Goal: Task Accomplishment & Management: Use online tool/utility

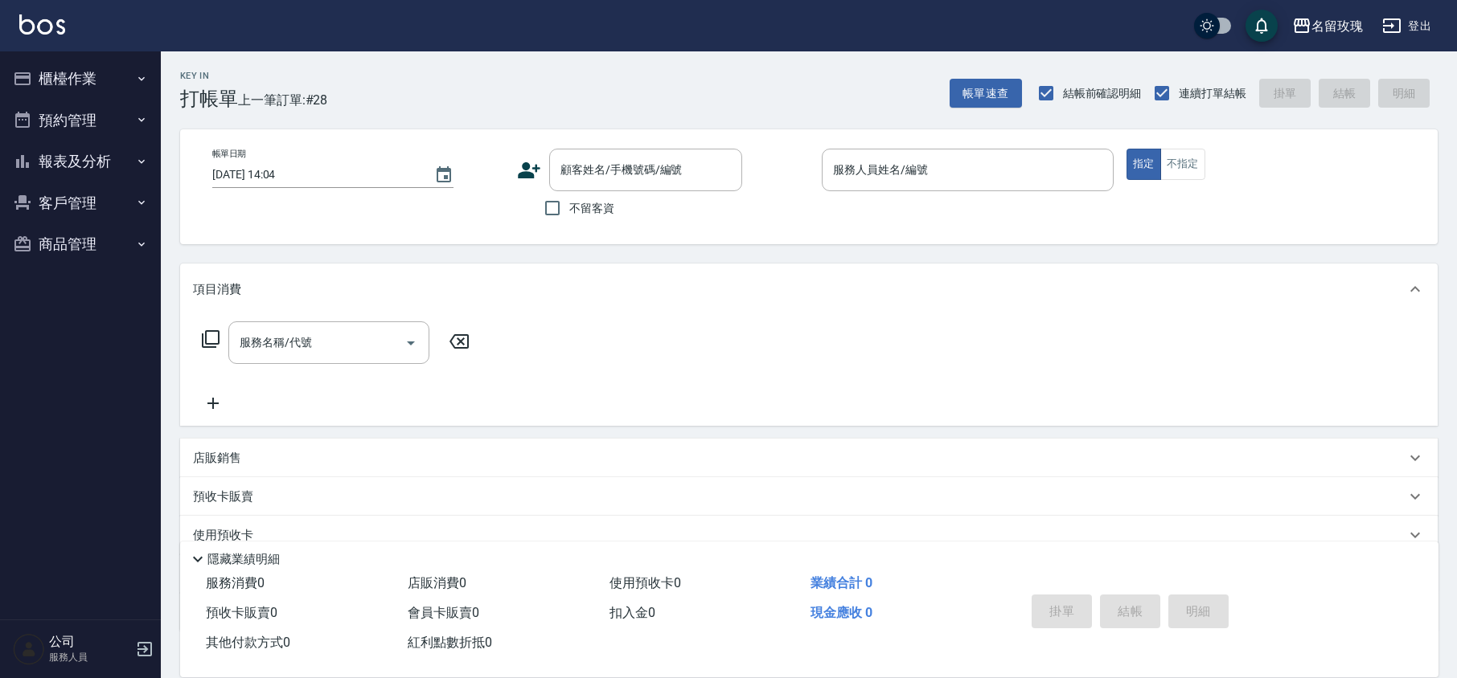
click at [757, 72] on div "Key In 打帳單 上一筆訂單:#28 帳單速查 結帳前確認明細 連續打單結帳 掛單 結帳 明細" at bounding box center [799, 80] width 1277 height 59
click at [638, 32] on div "名留玫瑰 登出" at bounding box center [728, 25] width 1457 height 51
click at [602, 168] on input "顧客姓名/手機號碼/編號" at bounding box center [633, 170] width 154 height 28
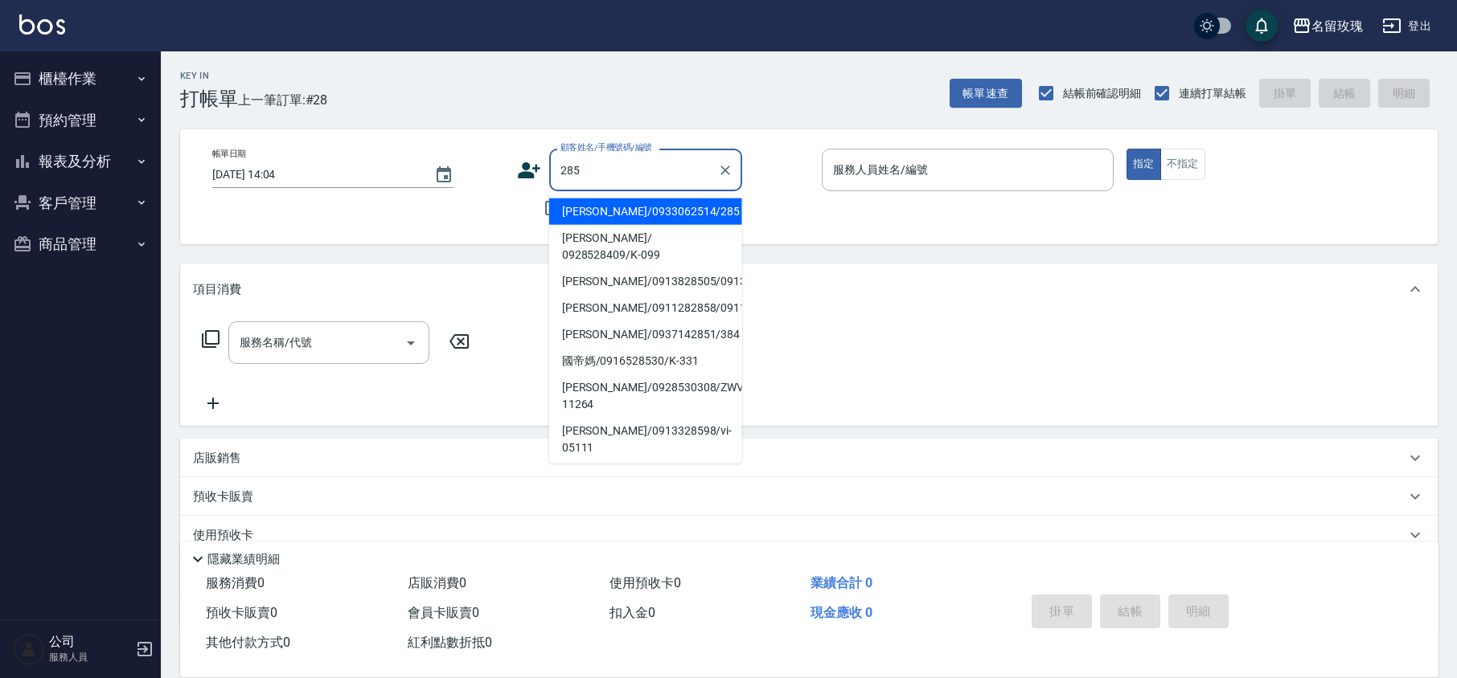
click at [617, 209] on li "[PERSON_NAME]/0933062514/285" at bounding box center [645, 212] width 193 height 27
type input "[PERSON_NAME]/0933062514/285"
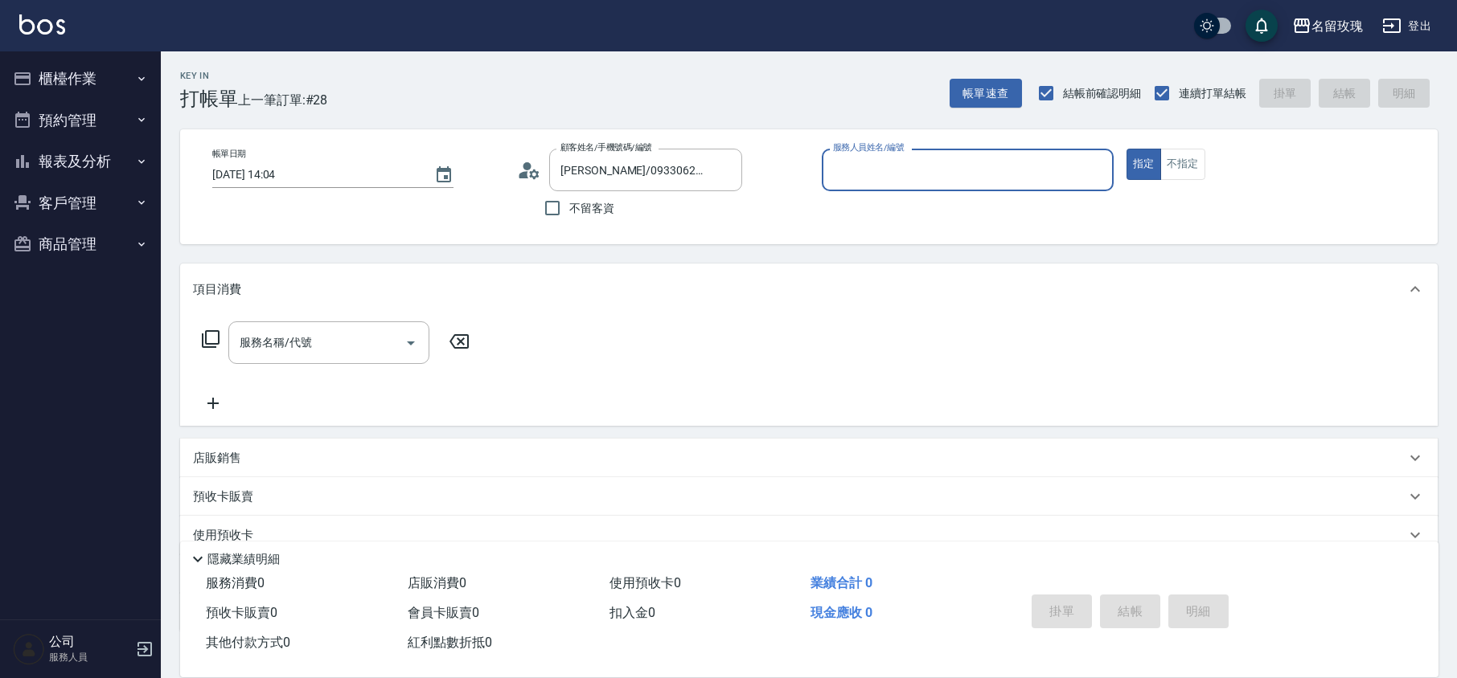
type input "[PERSON_NAME]-5"
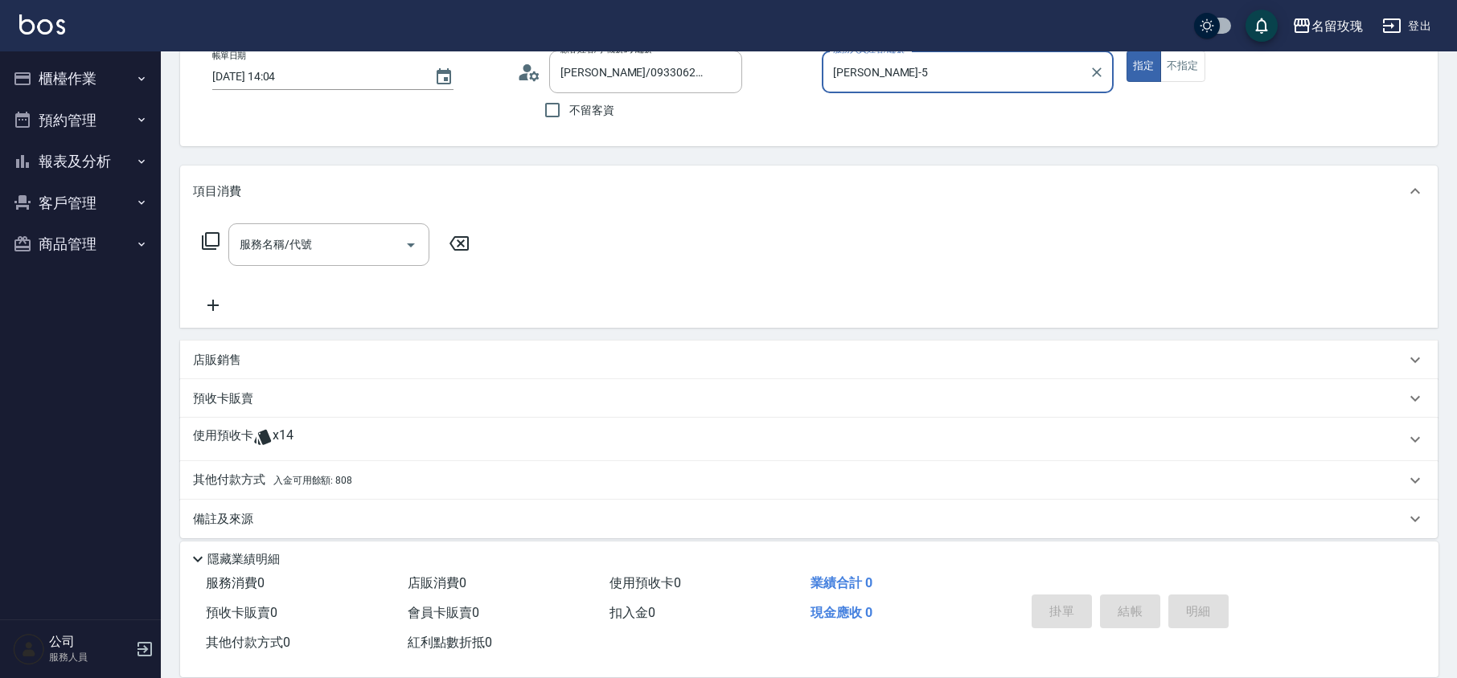
scroll to position [109, 0]
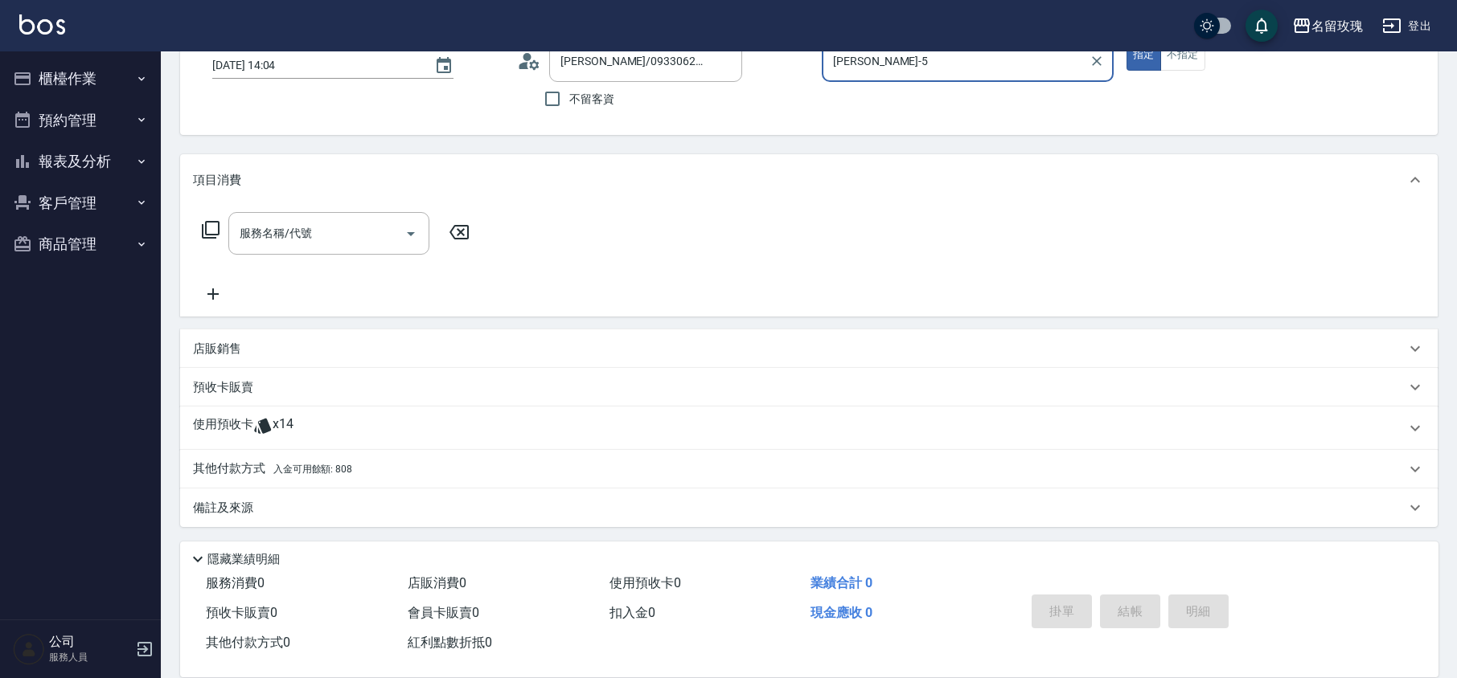
click at [293, 426] on div "使用預收卡 x14" at bounding box center [799, 428] width 1212 height 24
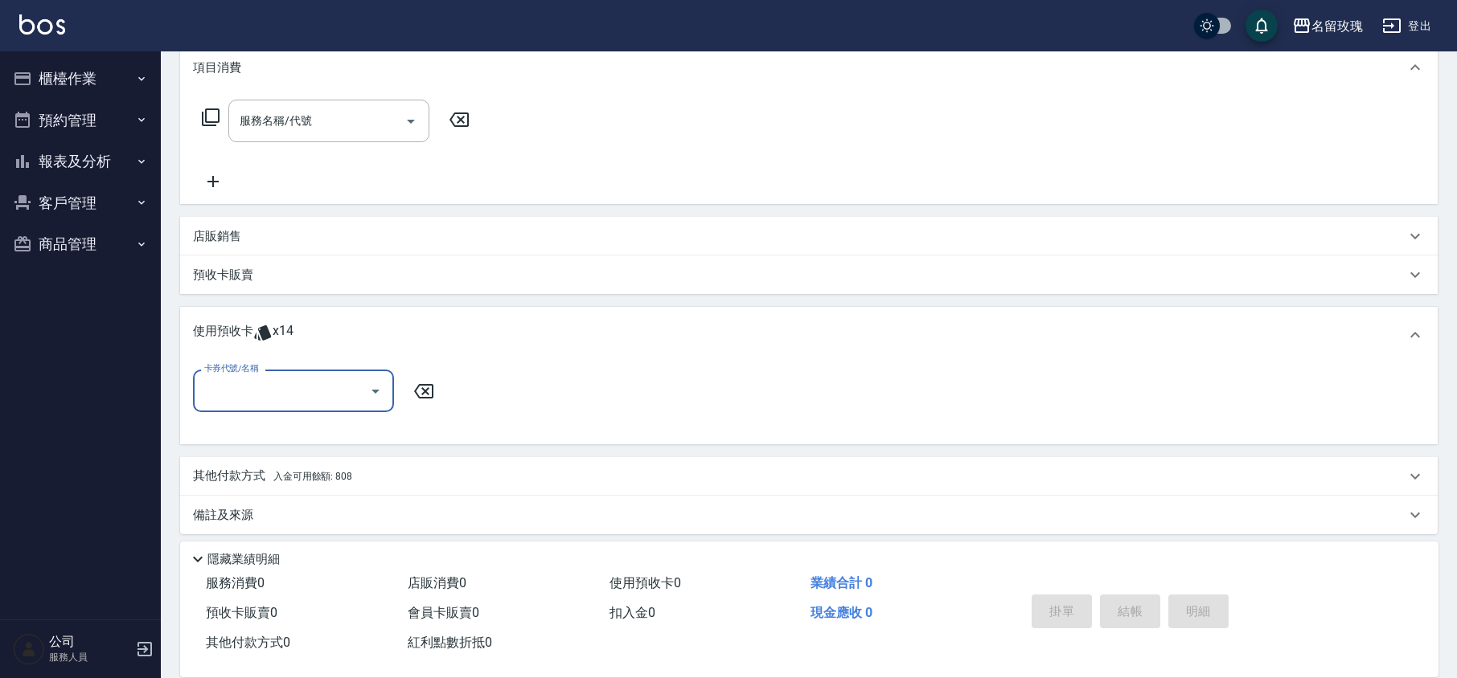
scroll to position [229, 0]
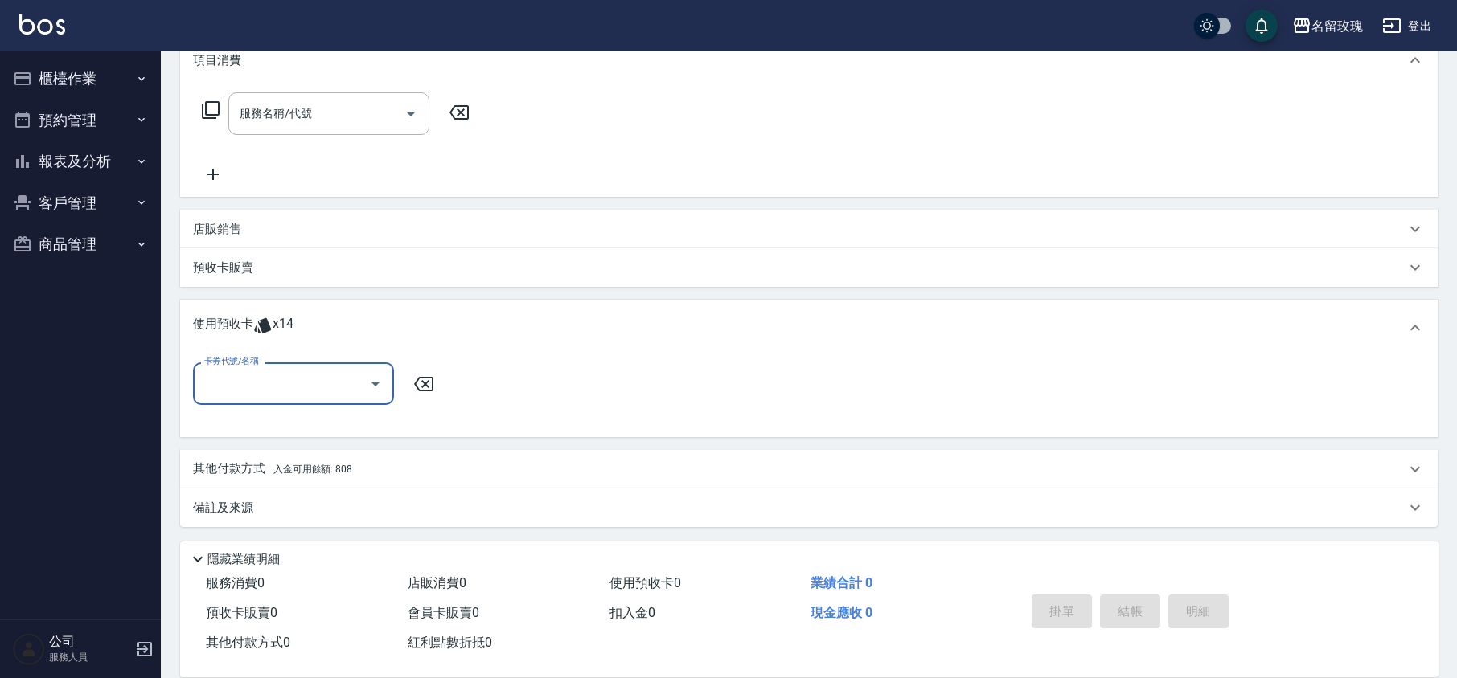
click at [232, 470] on p "其他付款方式 入金可用餘額: 808" at bounding box center [272, 470] width 159 height 18
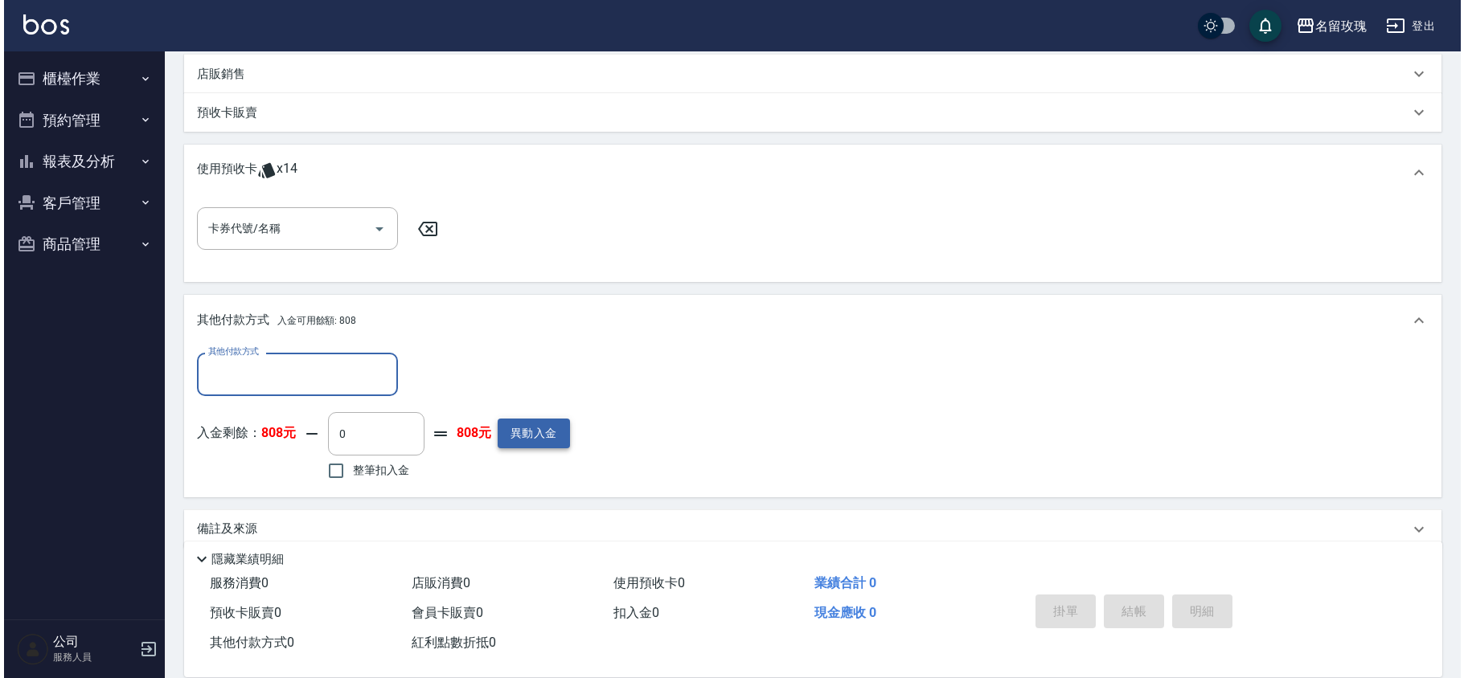
scroll to position [387, 0]
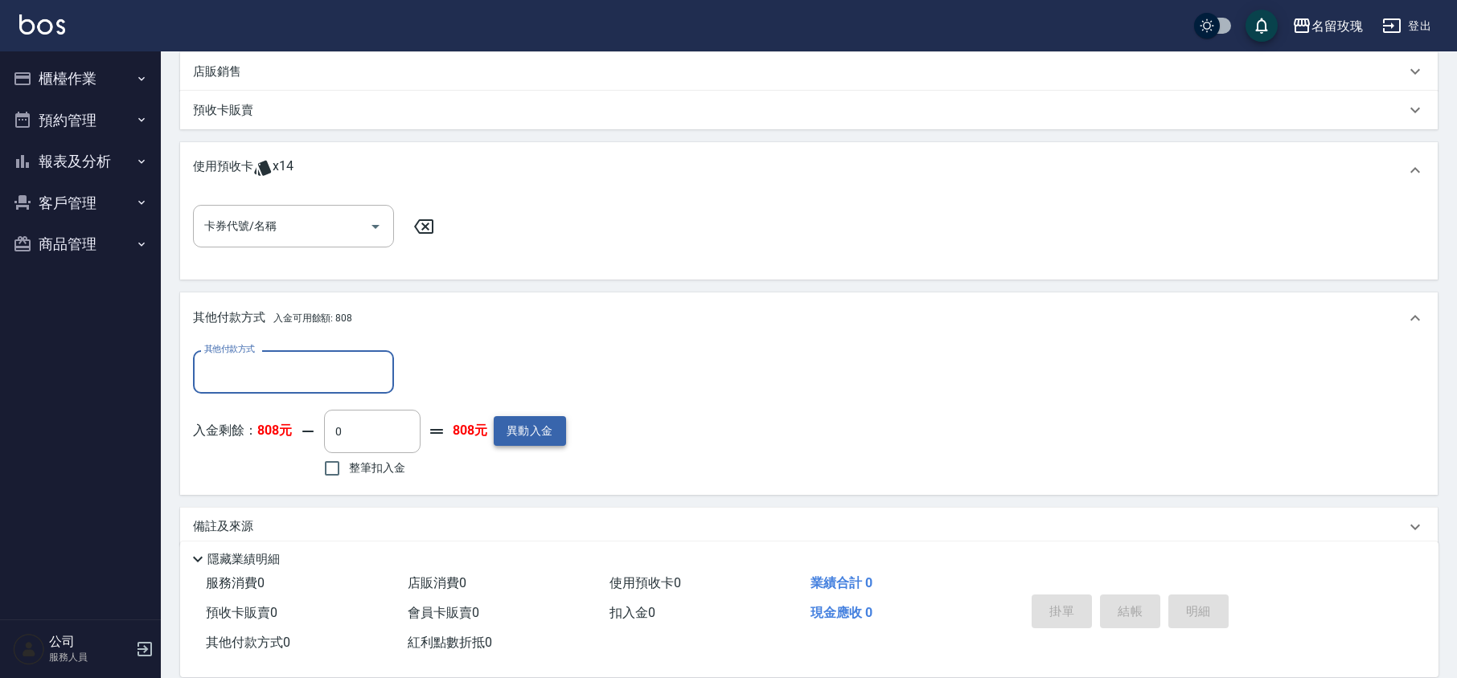
click at [535, 429] on button "異動入金" at bounding box center [530, 431] width 72 height 30
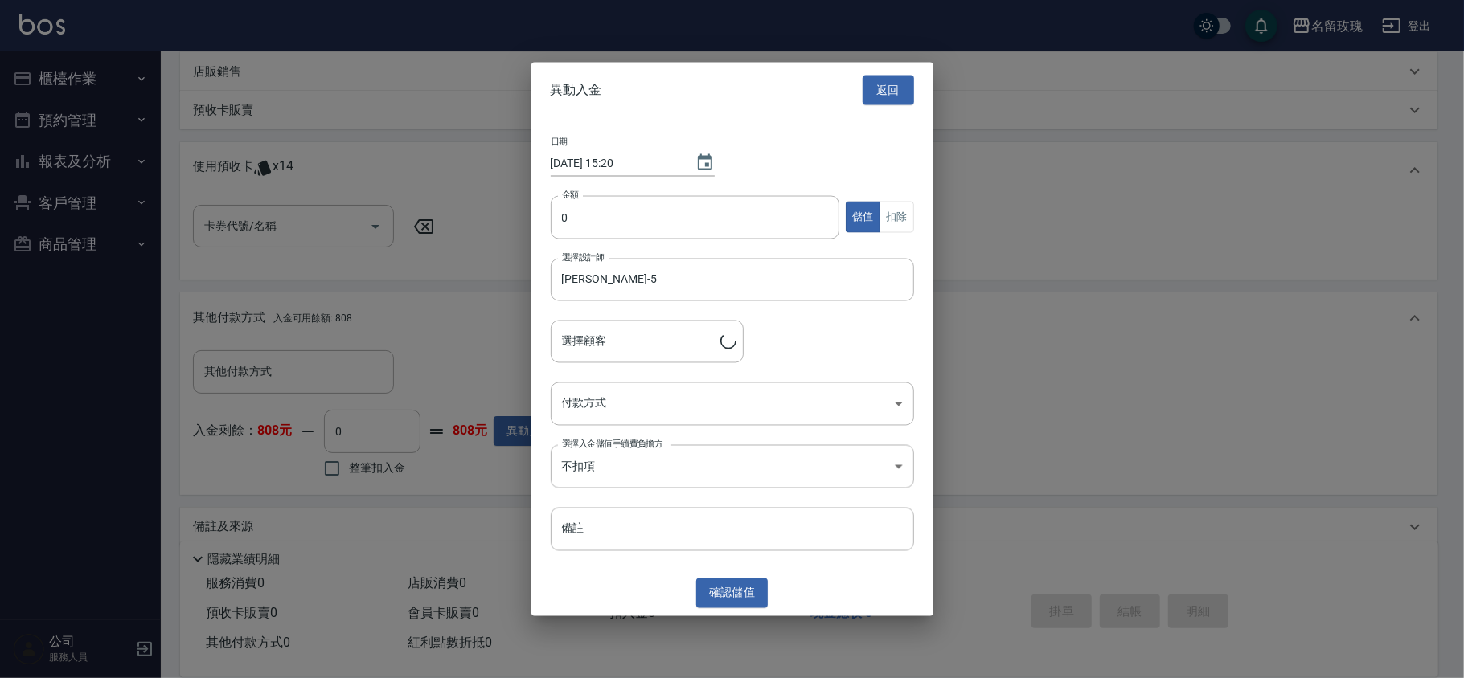
type input "[PERSON_NAME]/0933062514/285"
click at [628, 188] on div "日期 [DATE] 15:20 金額 0 金額 儲值 扣除 選擇設計師 [PERSON_NAME]-5 選擇設計師 選擇顧客 [PERSON_NAME]/09…" at bounding box center [732, 343] width 402 height 453
click at [629, 227] on input "0" at bounding box center [695, 216] width 289 height 43
type input "11000"
click at [605, 403] on body "名留玫瑰 登出 櫃檯作業 打帳單 帳單列表 現金收支登錄 材料自購登錄 每日結帳 排班表 現場電腦打卡 預約管理 預約管理 單日預約紀錄 單週預約紀錄 報表及…" at bounding box center [732, 155] width 1464 height 1084
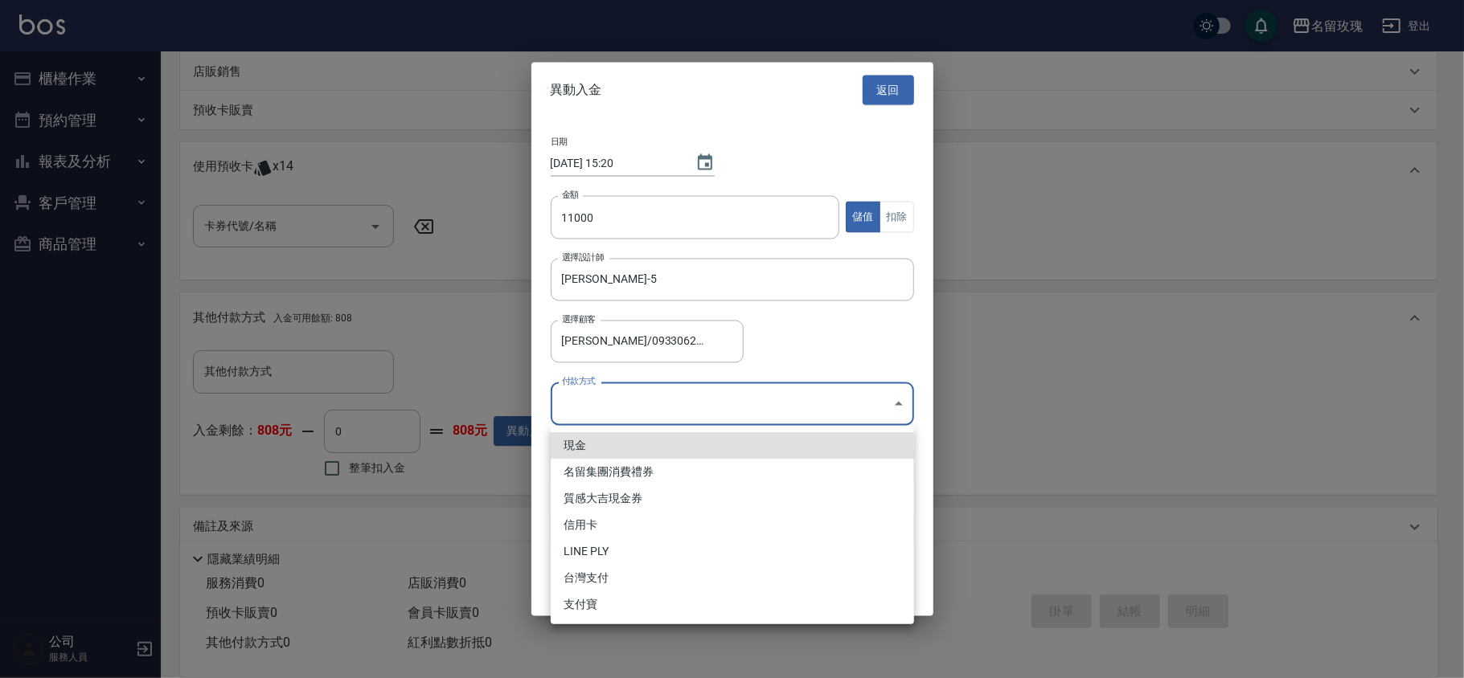
click at [592, 441] on li "現金" at bounding box center [732, 445] width 363 height 27
type input "現金"
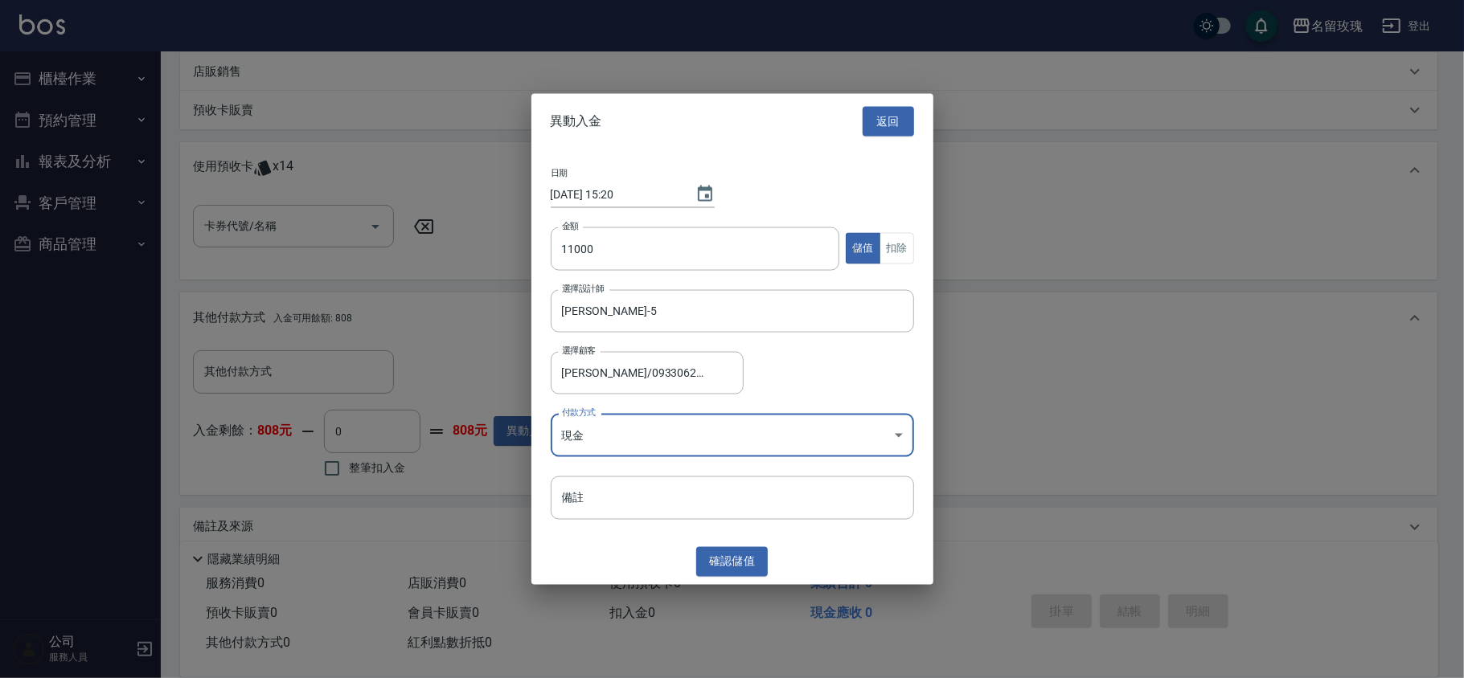
click at [614, 576] on div "確認 儲值" at bounding box center [732, 562] width 402 height 30
click at [708, 567] on button "確認 儲值" at bounding box center [732, 562] width 72 height 30
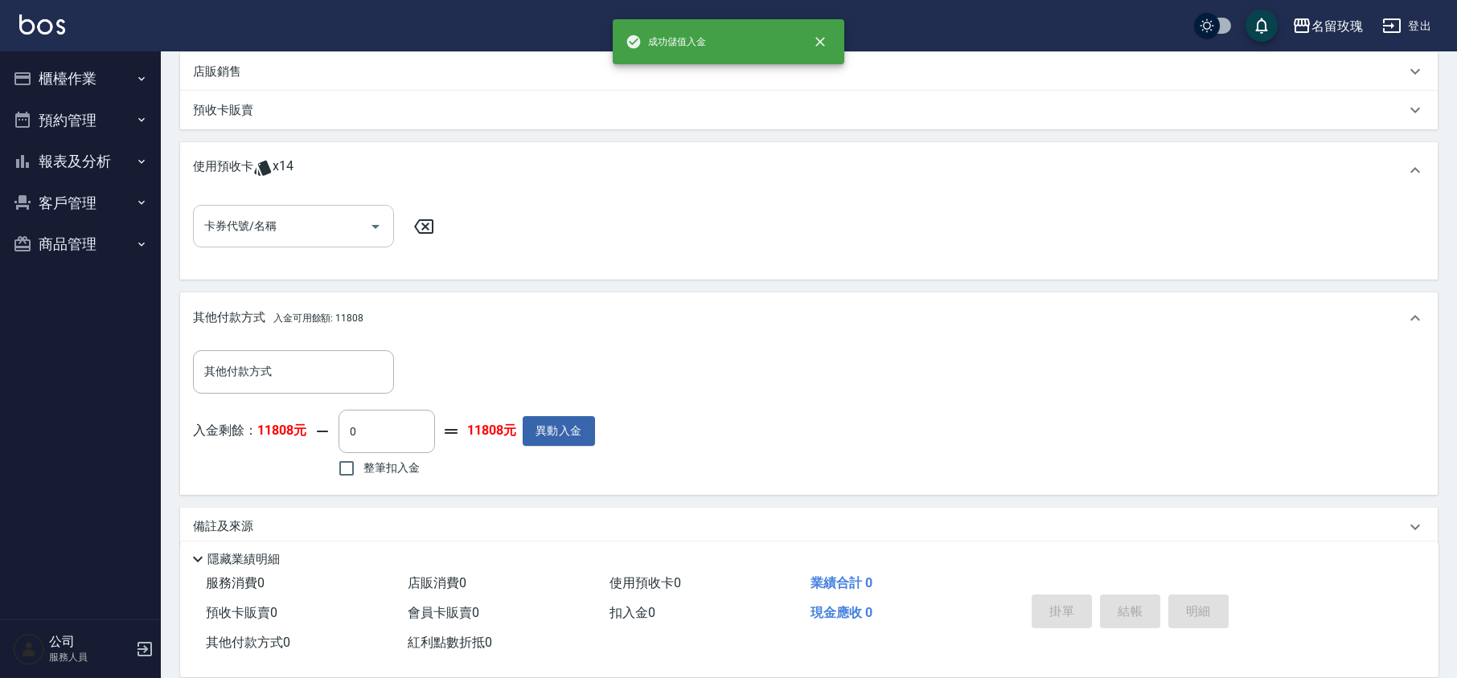
click at [391, 232] on div "卡券代號/名稱" at bounding box center [293, 226] width 201 height 43
click at [201, 106] on p "預收卡販賣" at bounding box center [223, 110] width 60 height 17
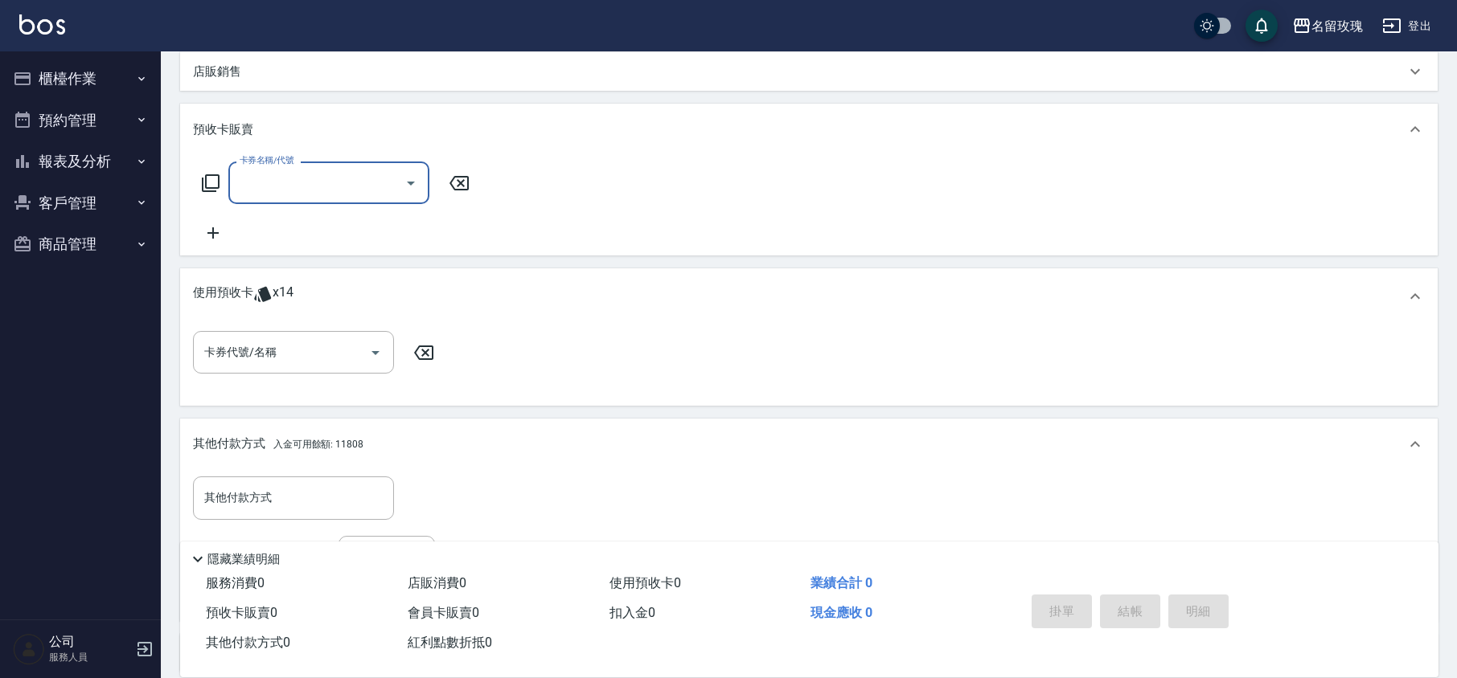
scroll to position [0, 0]
click at [210, 185] on icon at bounding box center [210, 183] width 19 height 19
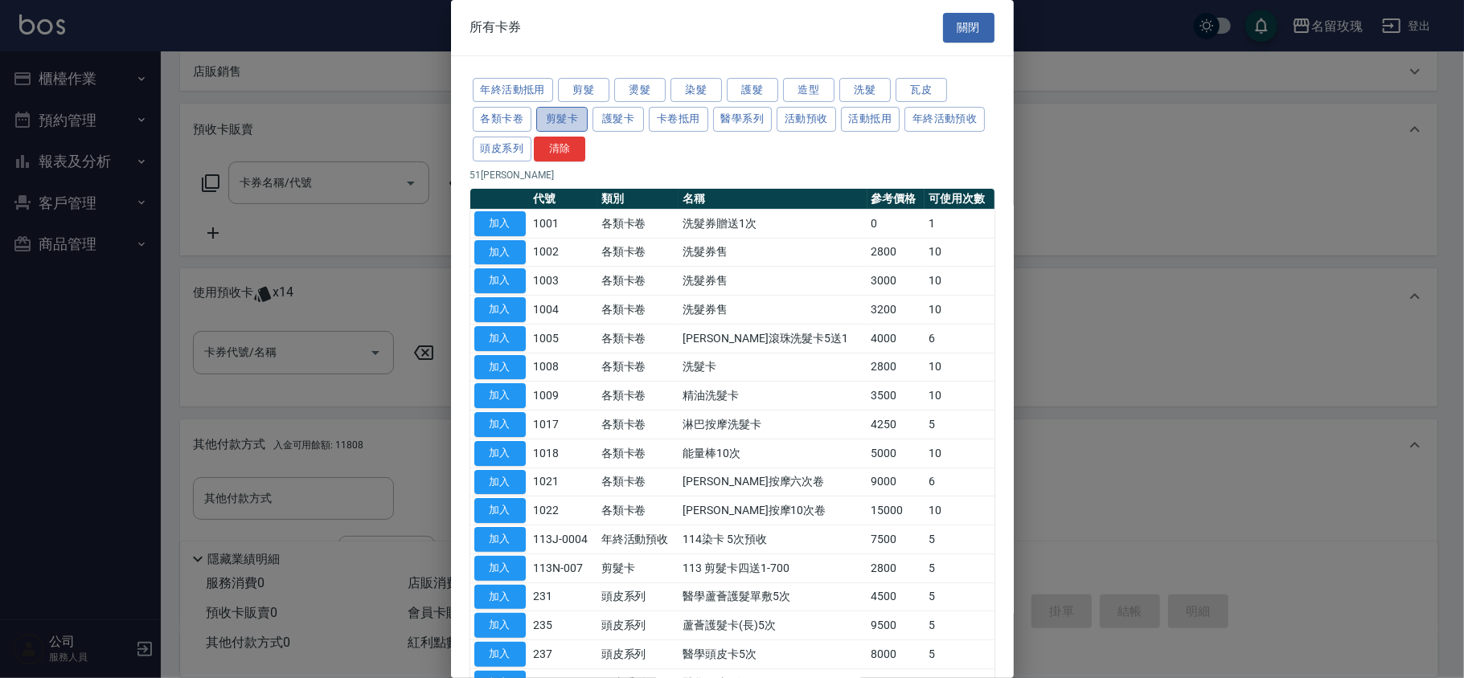
click at [551, 120] on button "剪髮卡" at bounding box center [561, 119] width 51 height 25
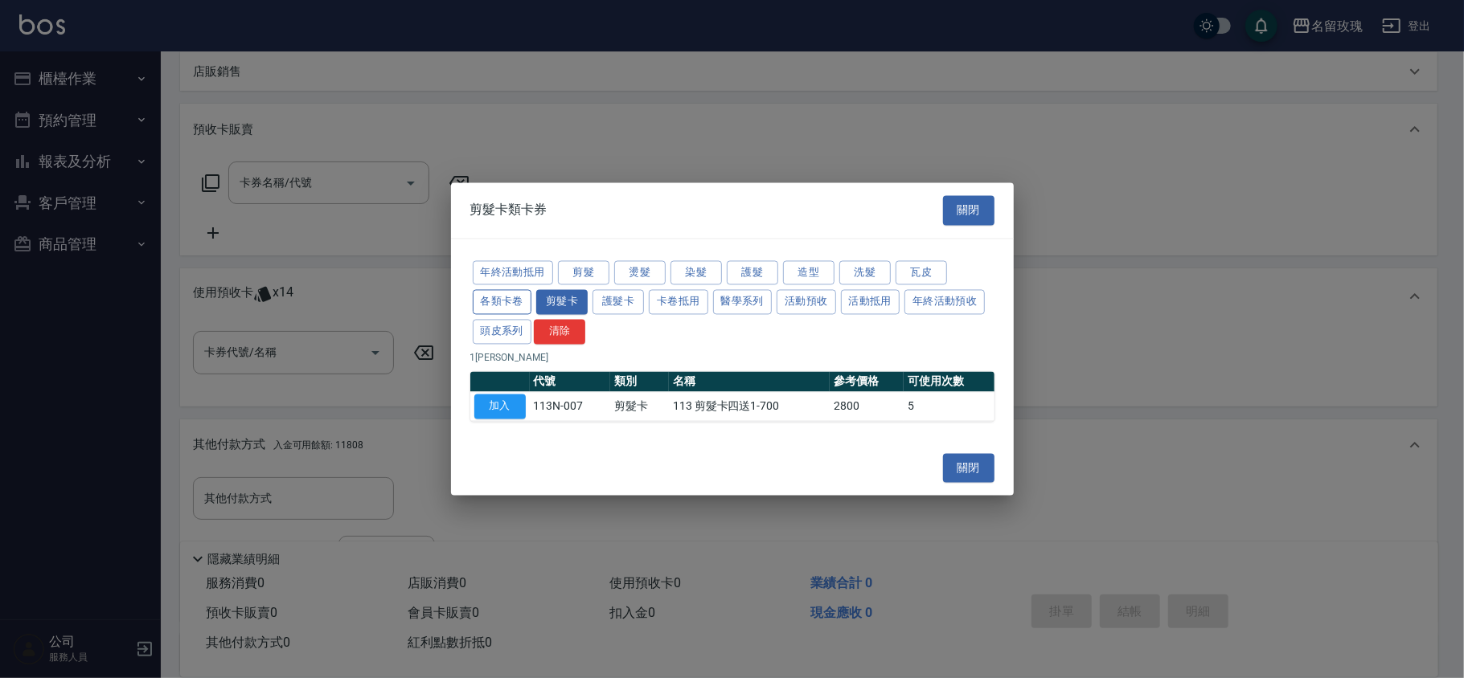
click at [496, 297] on button "各類卡卷" at bounding box center [502, 302] width 59 height 25
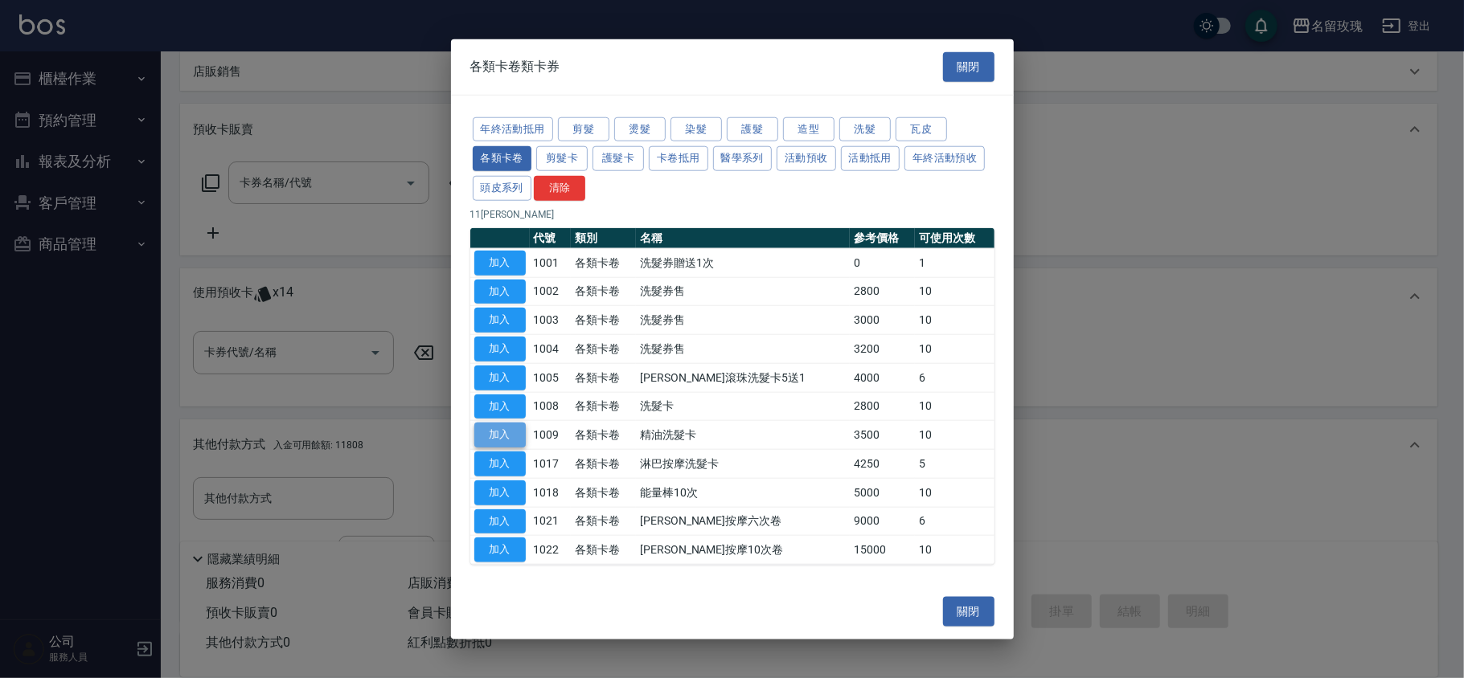
click at [503, 432] on button "加入" at bounding box center [499, 435] width 51 height 25
type input "精油洗髮卡(1009)"
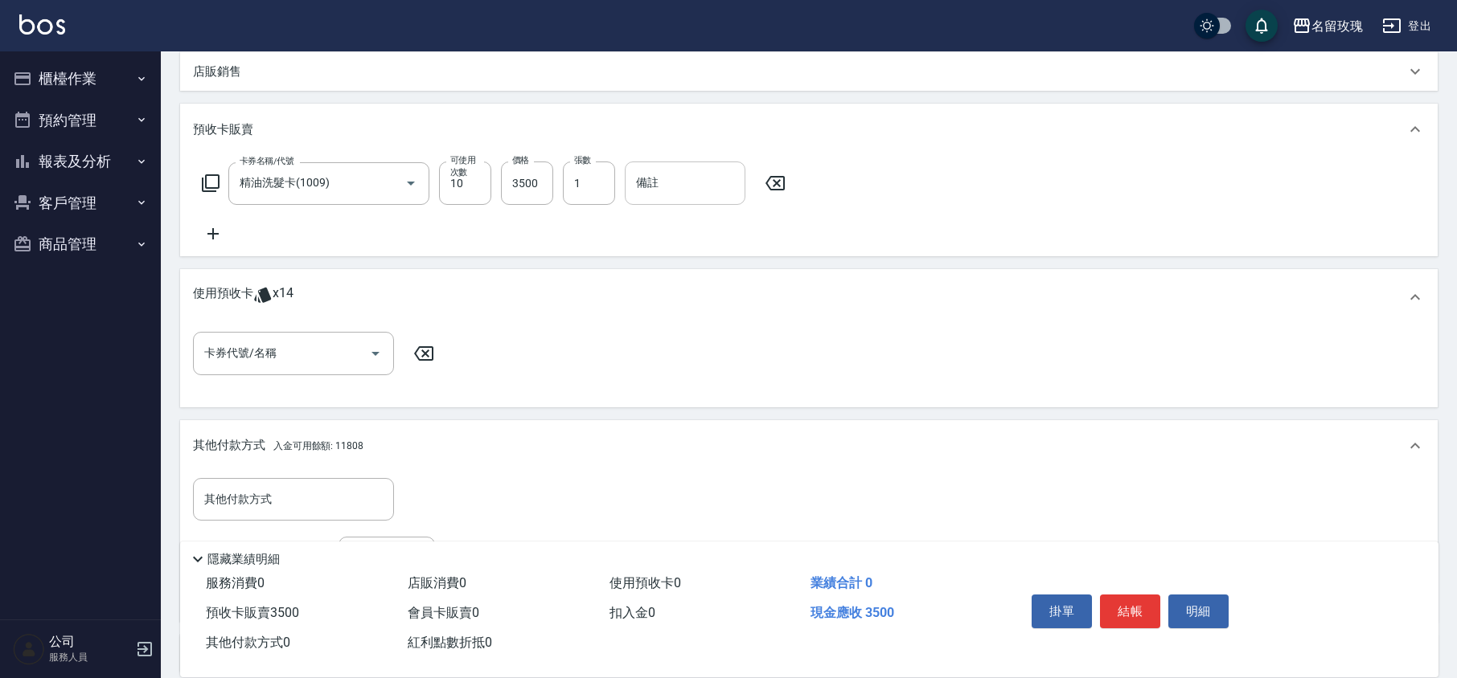
click at [673, 175] on input "備註" at bounding box center [685, 183] width 121 height 43
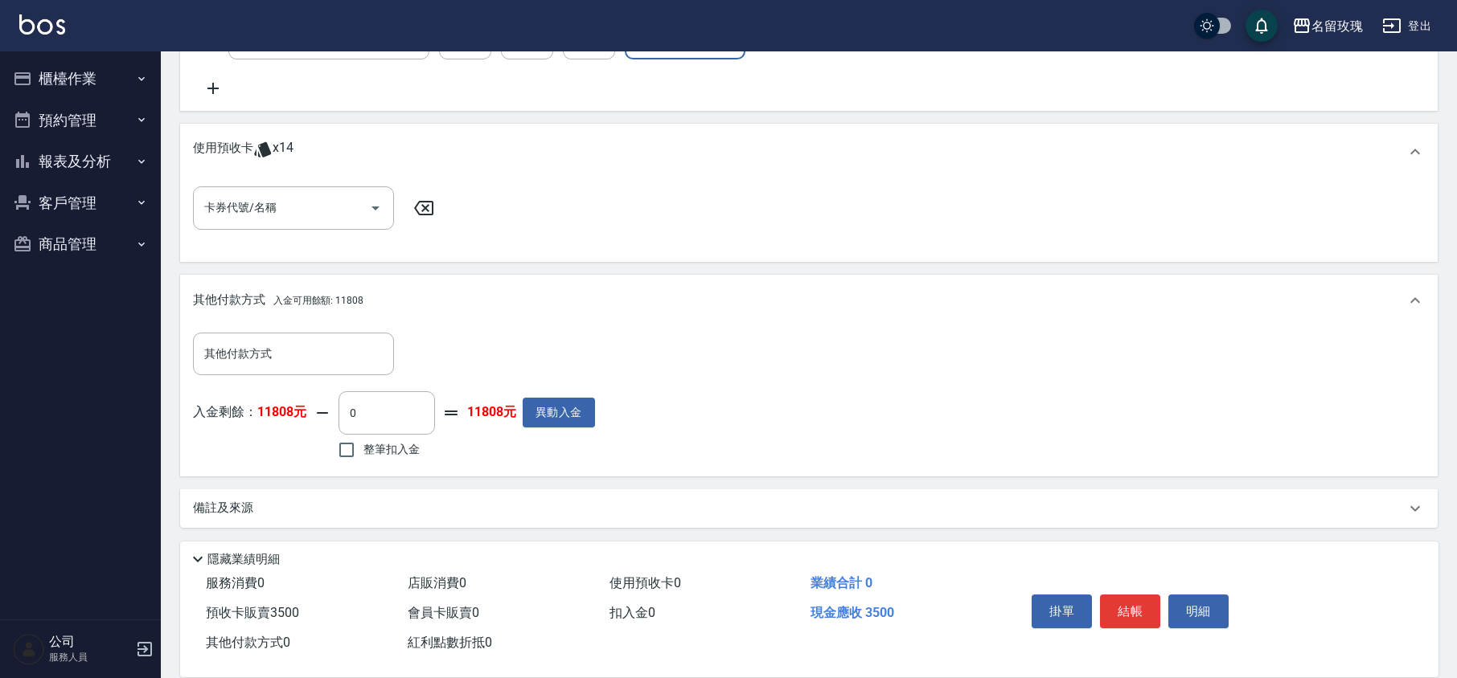
type input "DH20"
click at [394, 458] on label "整筆扣入金" at bounding box center [375, 450] width 90 height 34
click at [363, 458] on input "整筆扣入金" at bounding box center [347, 450] width 34 height 34
checkbox input "true"
type input "3500"
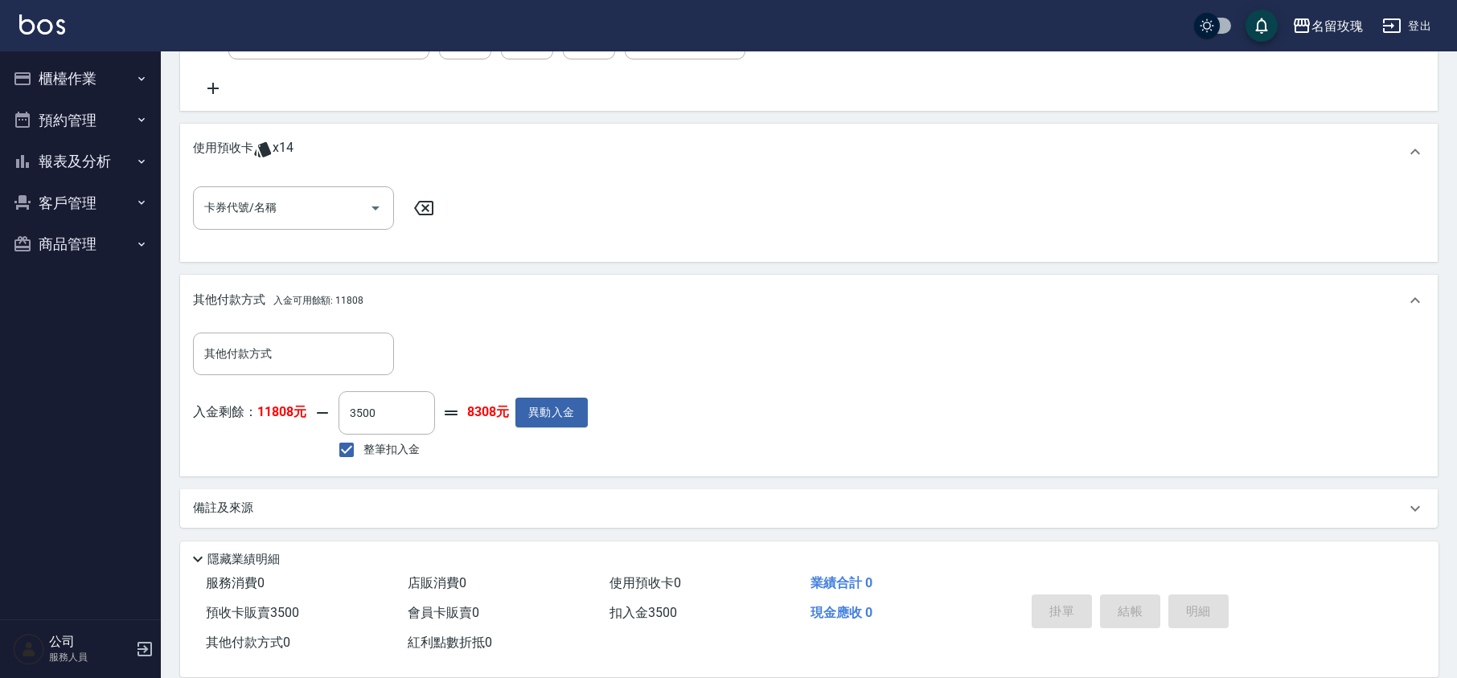
type input "[DATE] 15:22"
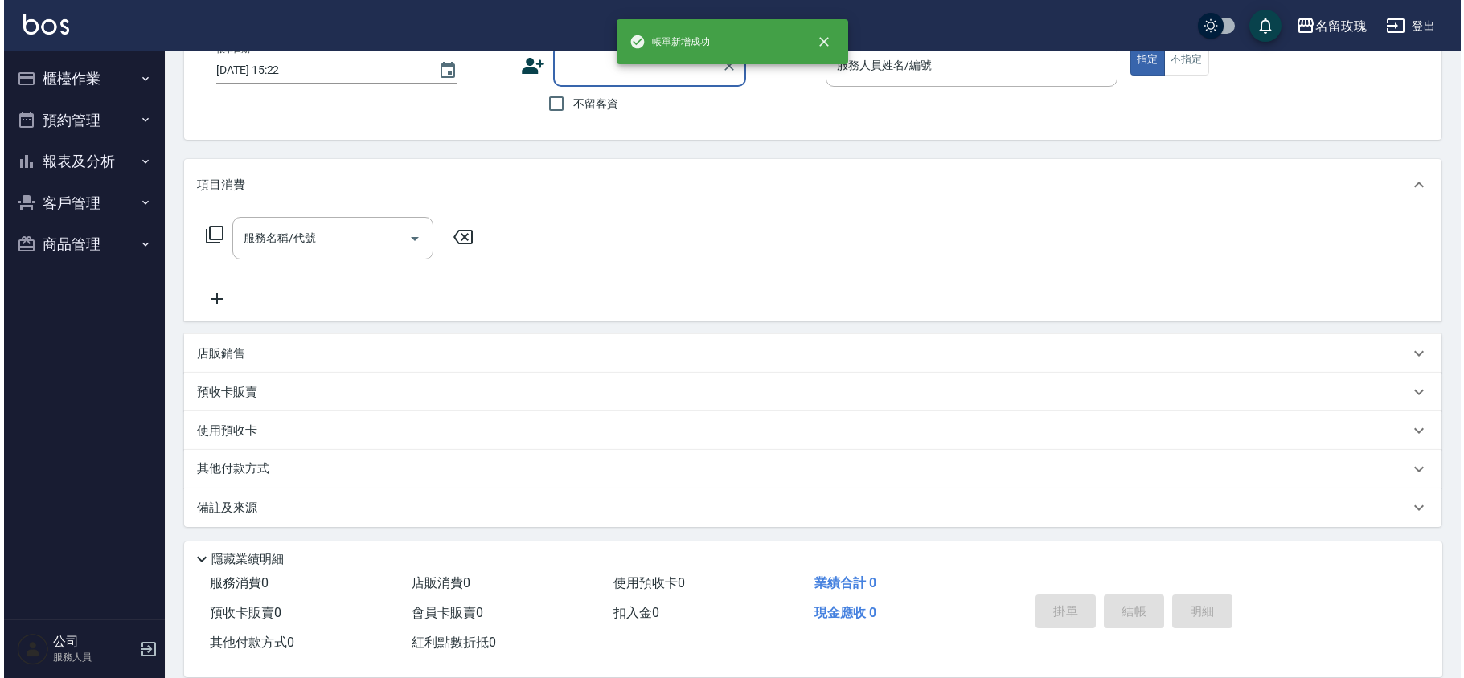
scroll to position [0, 0]
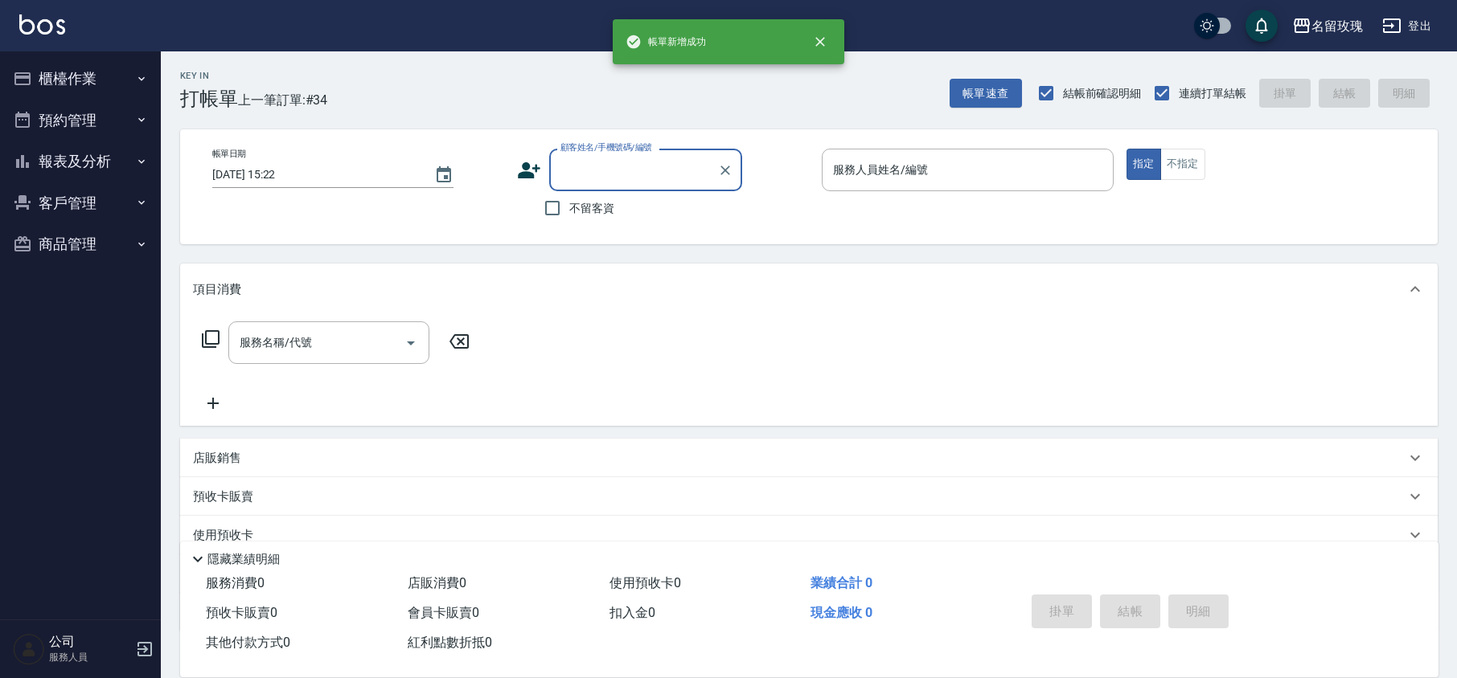
click at [619, 174] on input "顧客姓名/手機號碼/編號" at bounding box center [633, 170] width 154 height 28
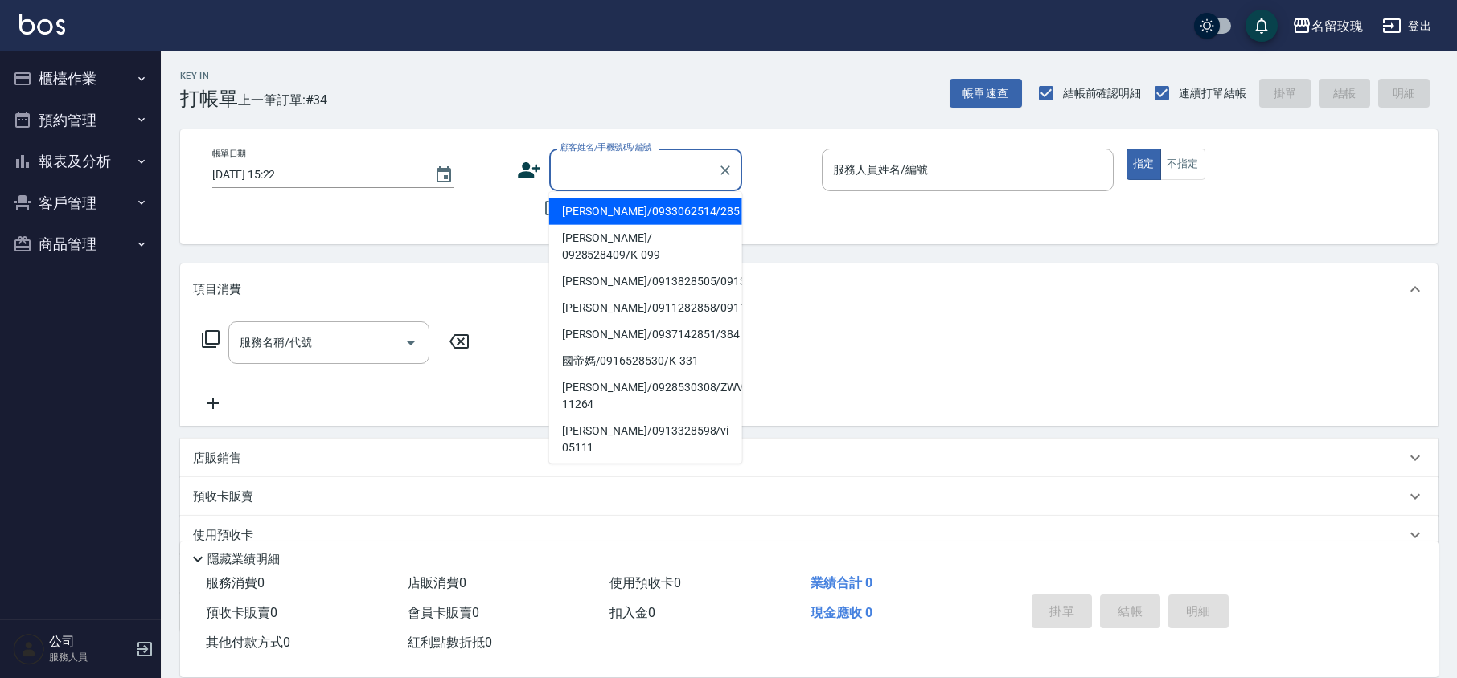
click at [590, 211] on li "[PERSON_NAME]/0933062514/285" at bounding box center [645, 212] width 193 height 27
type input "[PERSON_NAME]/0933062514/285"
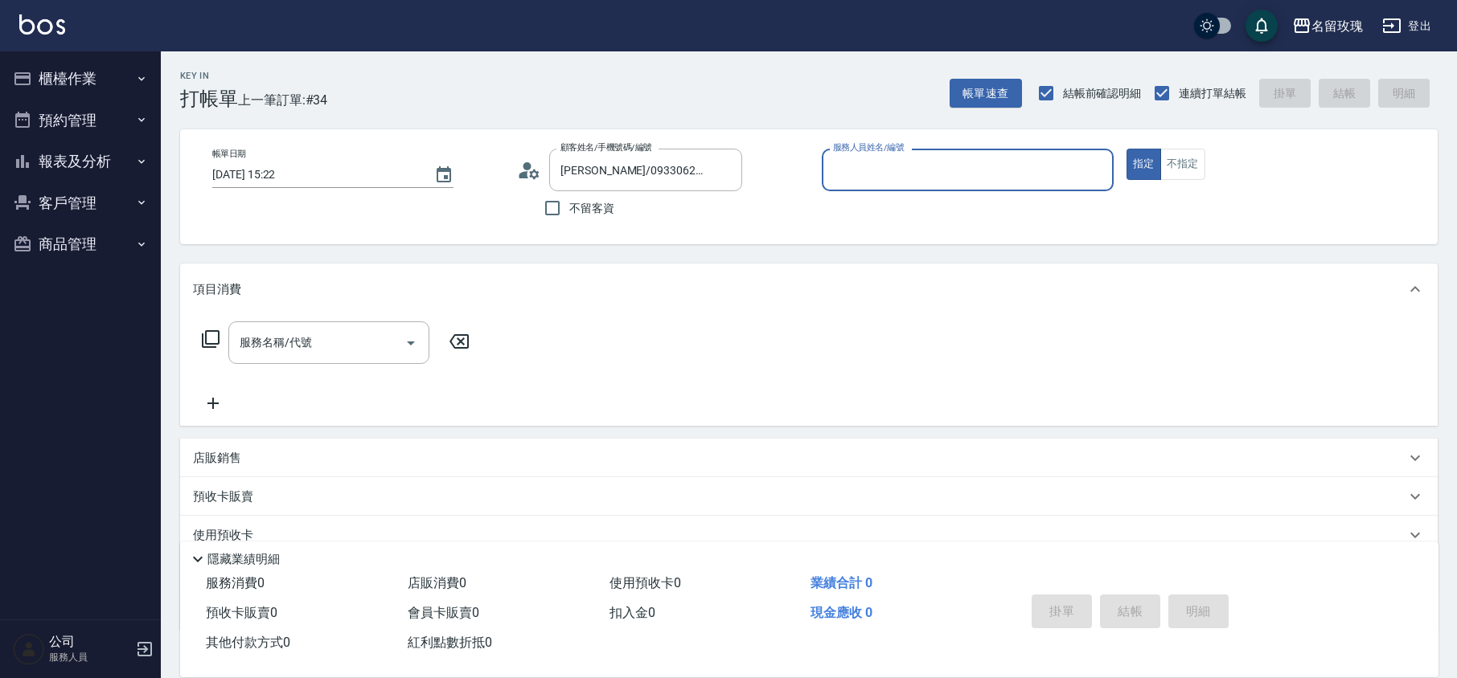
type input "[PERSON_NAME]-5"
click at [203, 334] on icon at bounding box center [210, 339] width 19 height 19
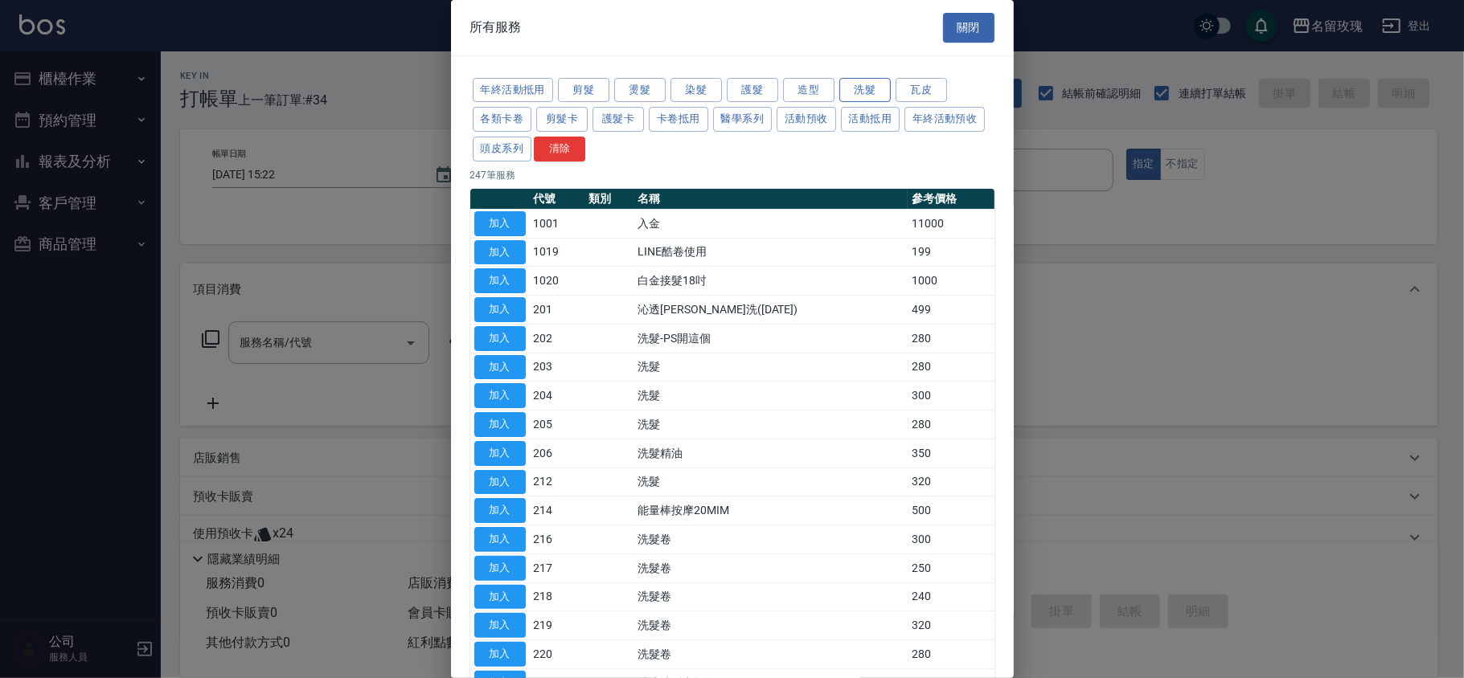
click at [875, 94] on button "洗髮" at bounding box center [864, 90] width 51 height 25
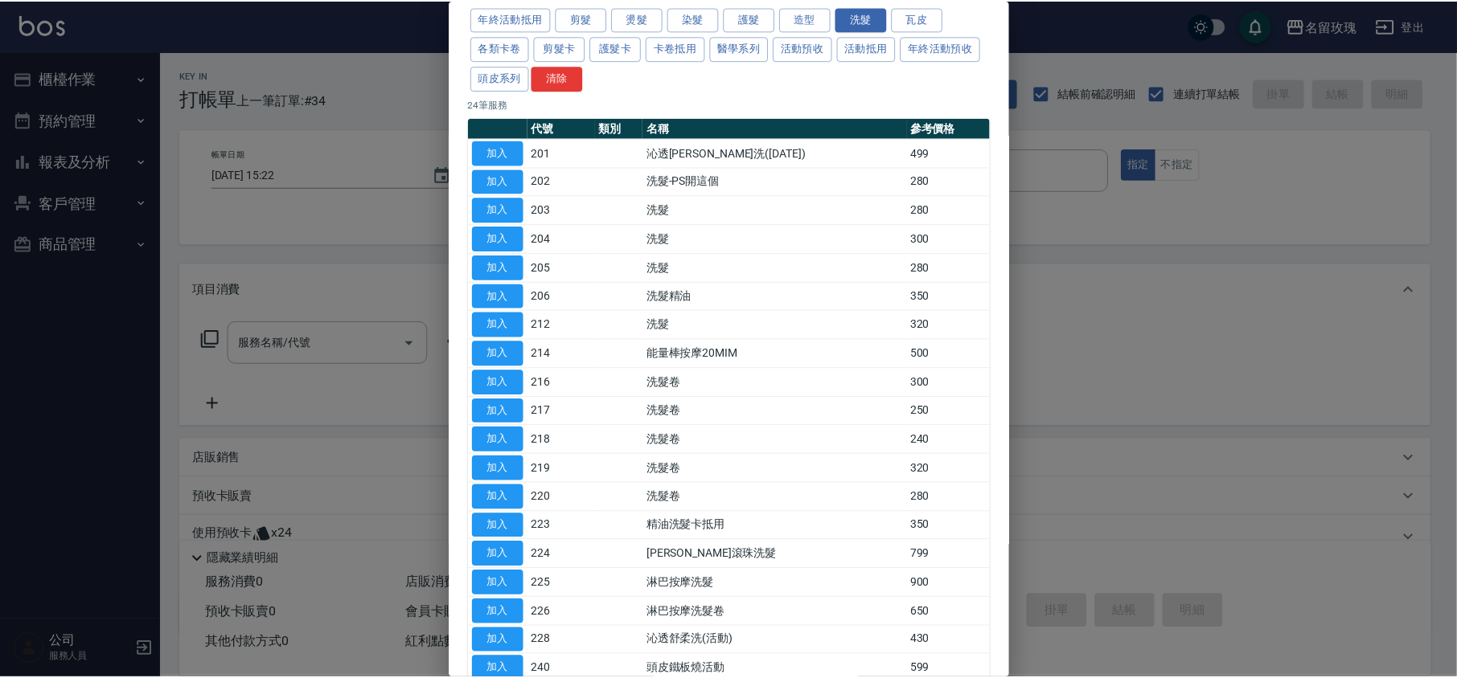
scroll to position [107, 0]
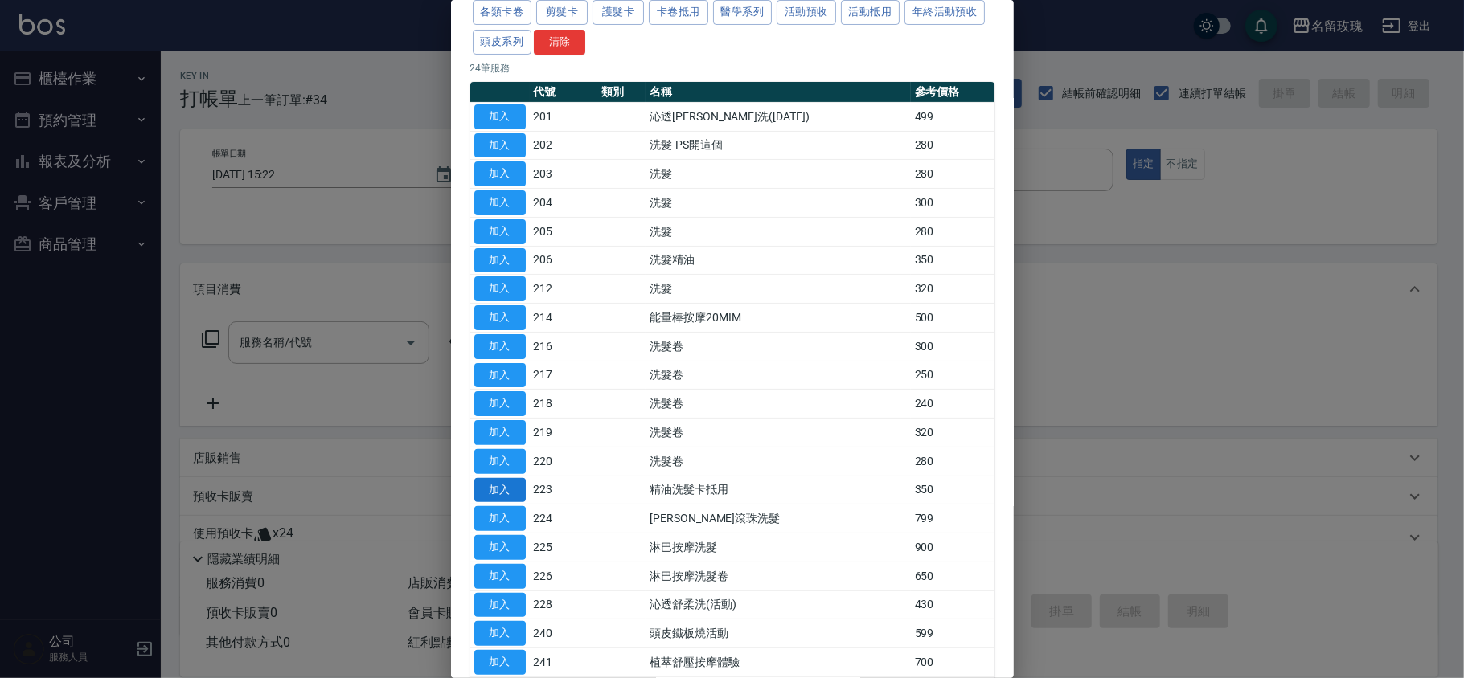
click at [514, 495] on button "加入" at bounding box center [499, 490] width 51 height 25
type input "精油洗髮卡抵用(223)"
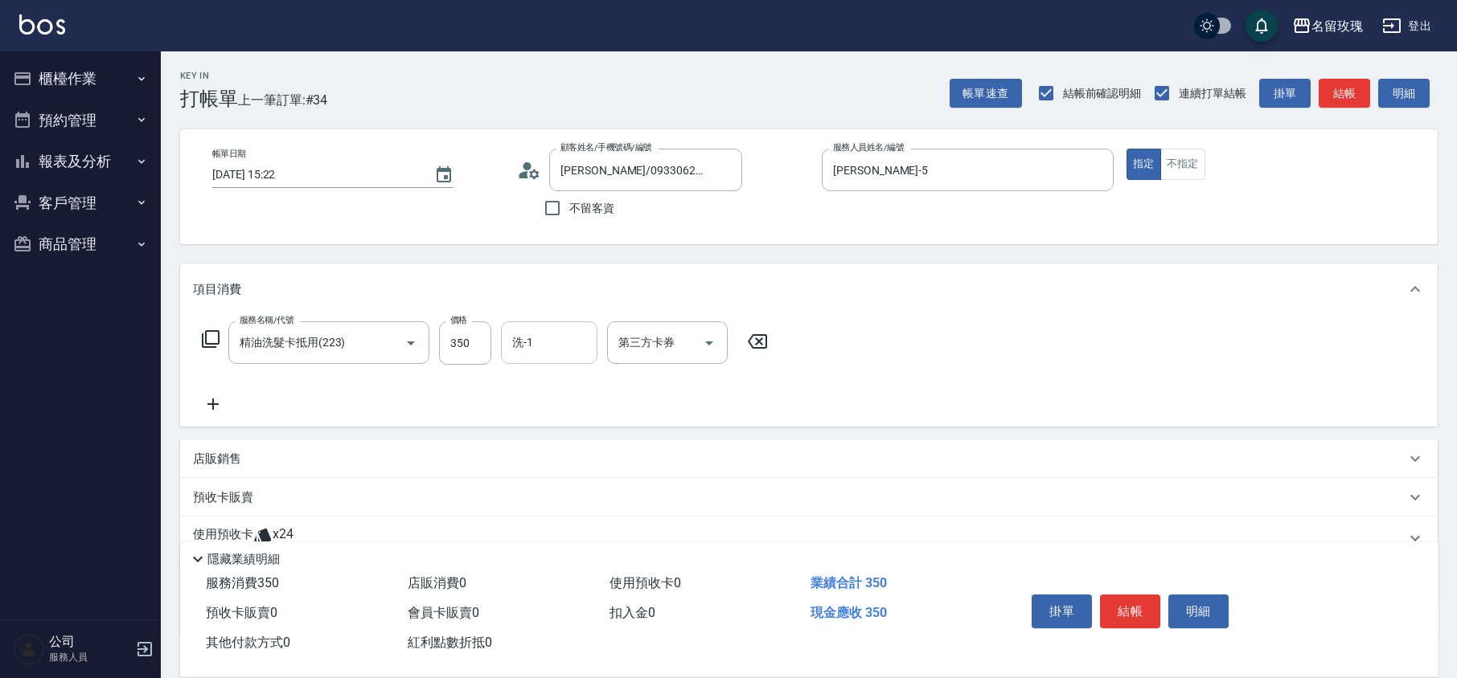
click at [548, 352] on input "洗-1" at bounding box center [549, 343] width 82 height 28
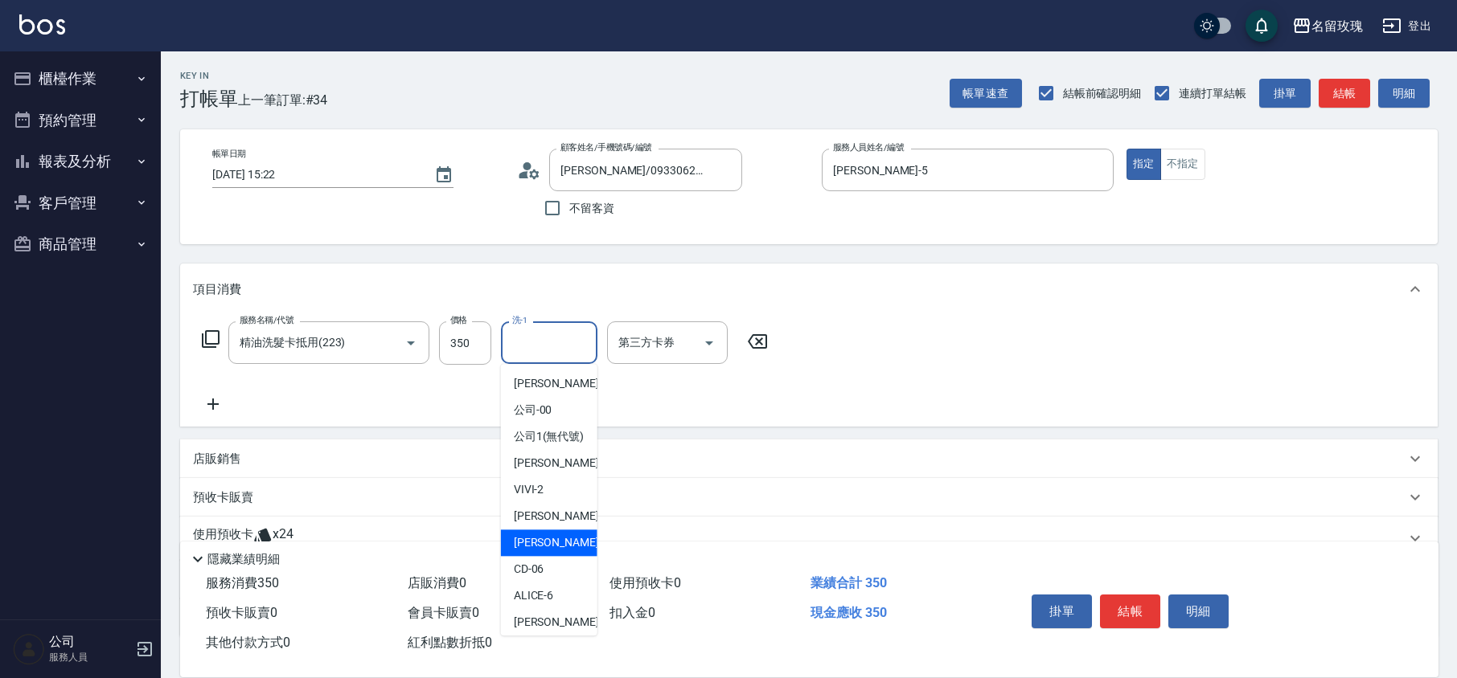
scroll to position [316, 0]
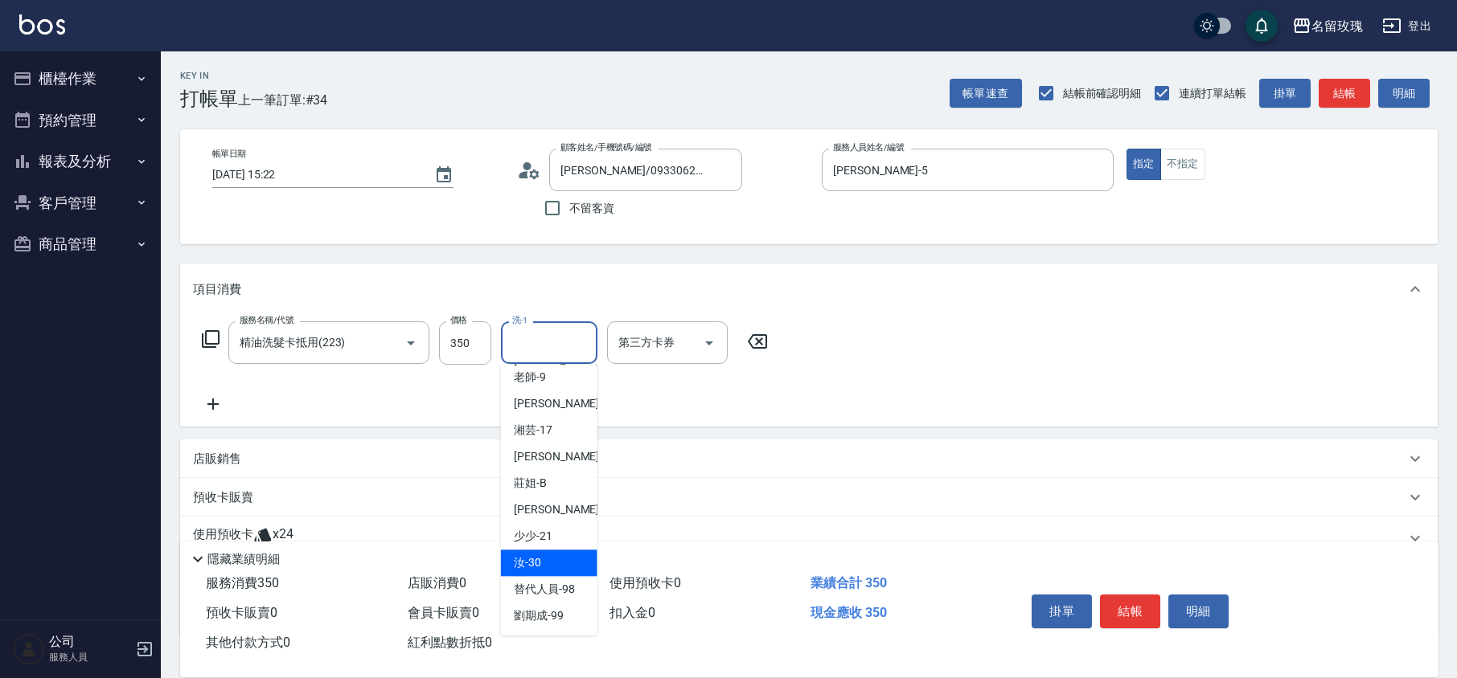
click at [554, 551] on div "汝 -30" at bounding box center [549, 563] width 96 height 27
type input "汝-30"
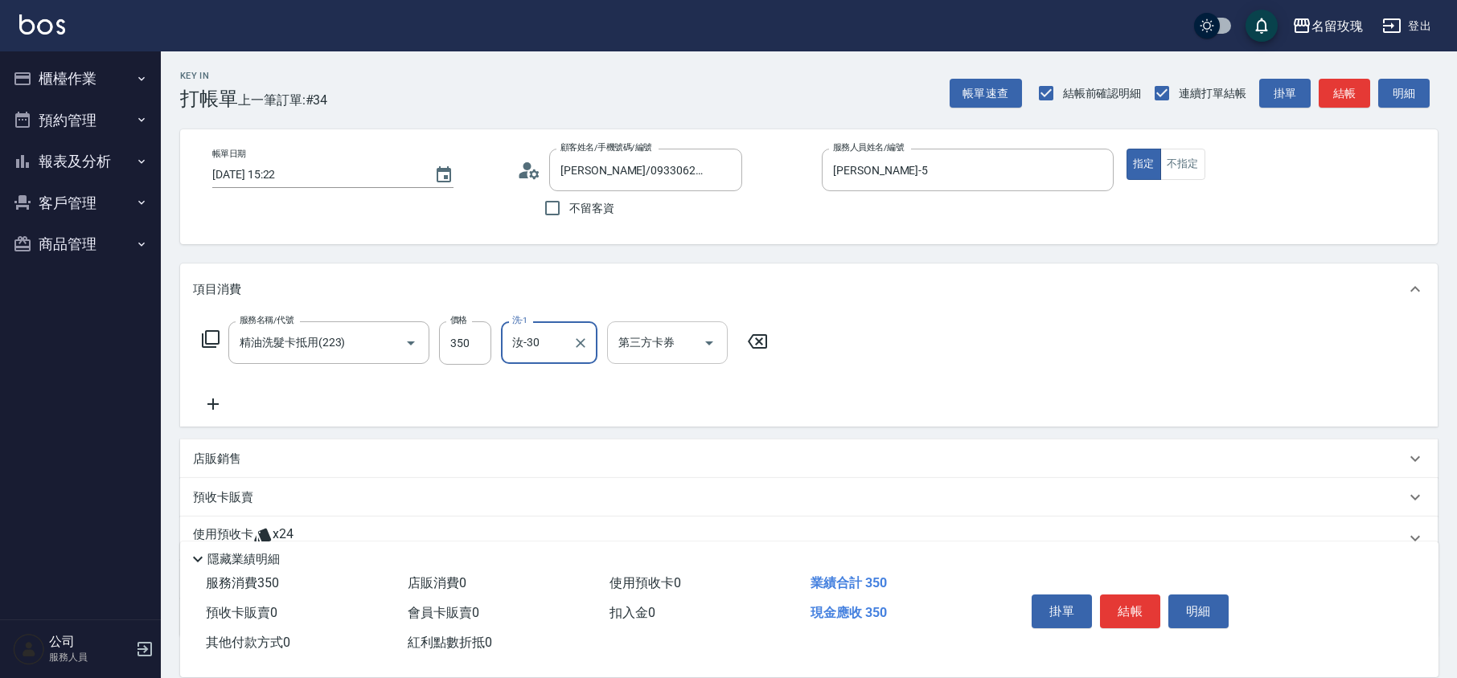
click at [722, 339] on div "第三方卡券" at bounding box center [667, 343] width 121 height 43
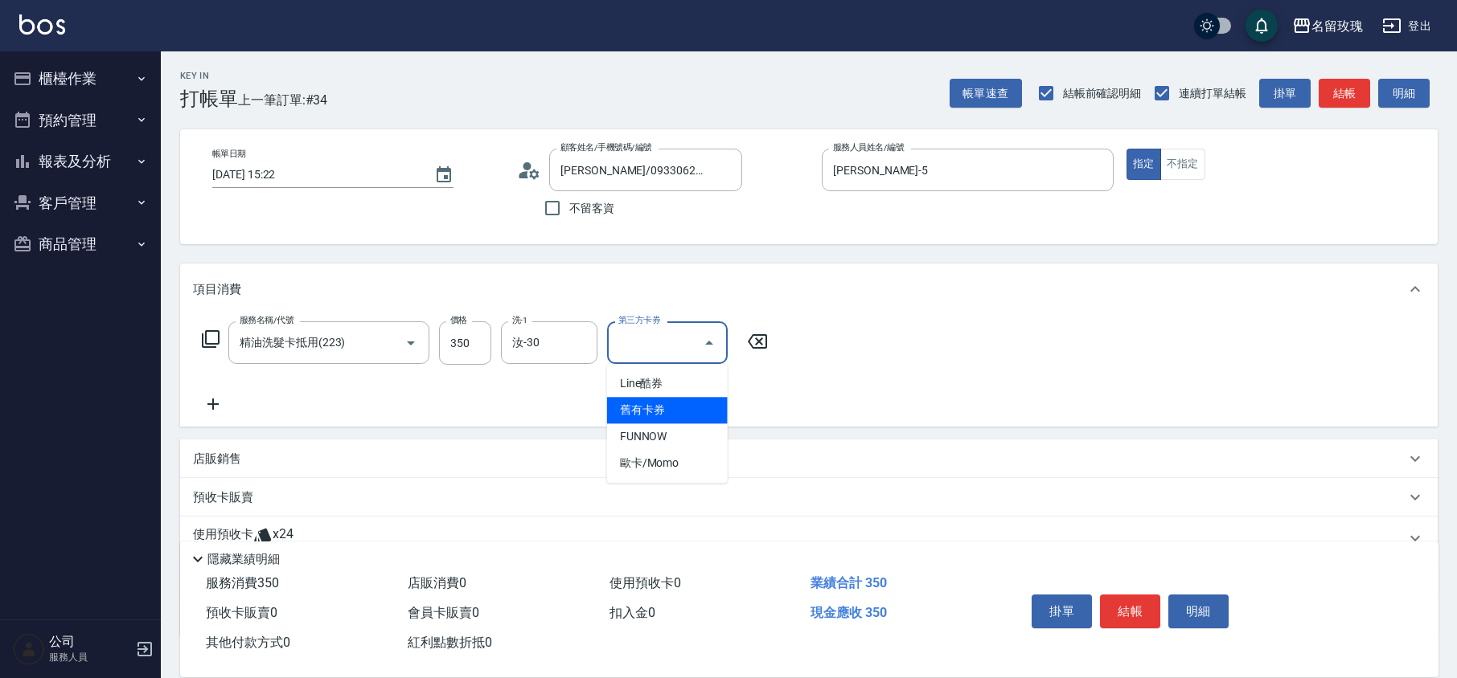
click at [656, 407] on span "舊有卡券" at bounding box center [667, 410] width 121 height 27
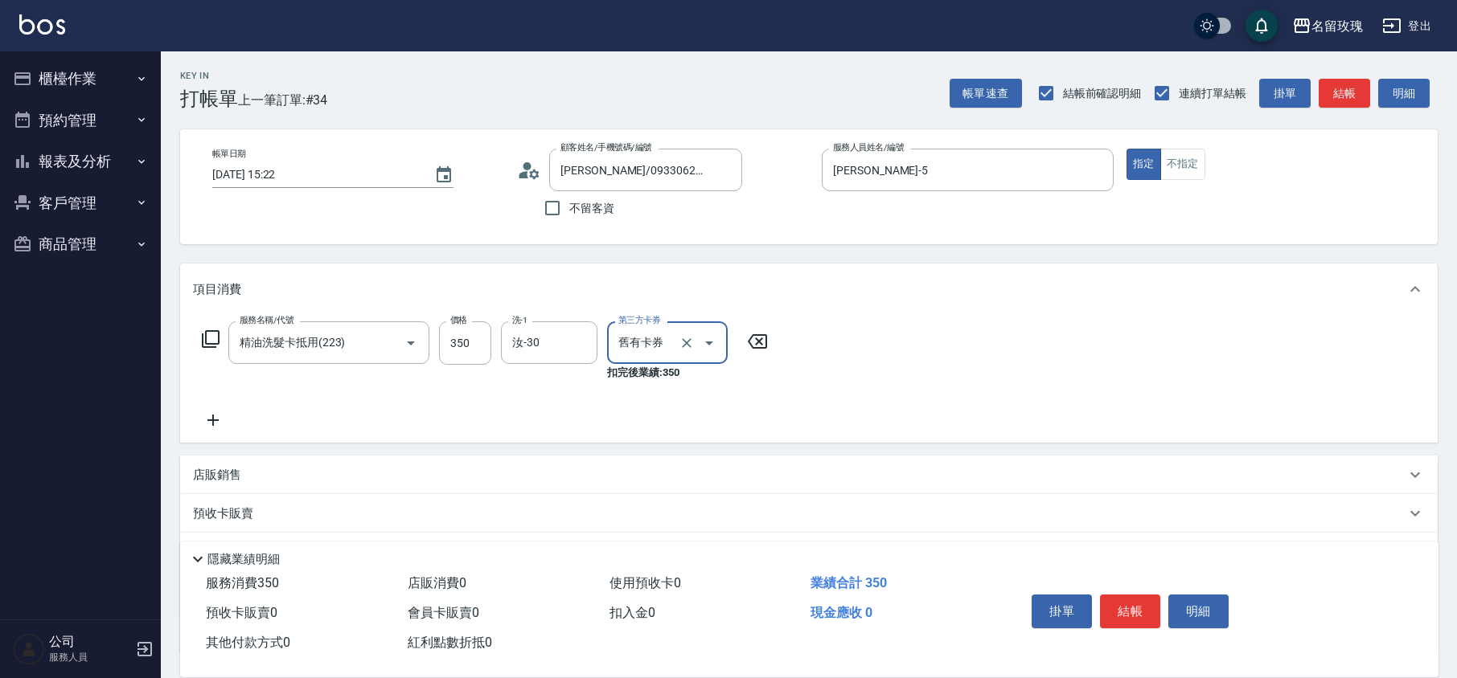
type input "舊有卡券"
click at [735, 426] on div "服務名稱/代號 精油洗髮卡抵用(223) 服務名稱/代號 價格 350 價格 洗-1 汝-30 洗-1 第三方卡券 舊有卡券 第三方卡券 扣完後業績: 350" at bounding box center [485, 376] width 584 height 109
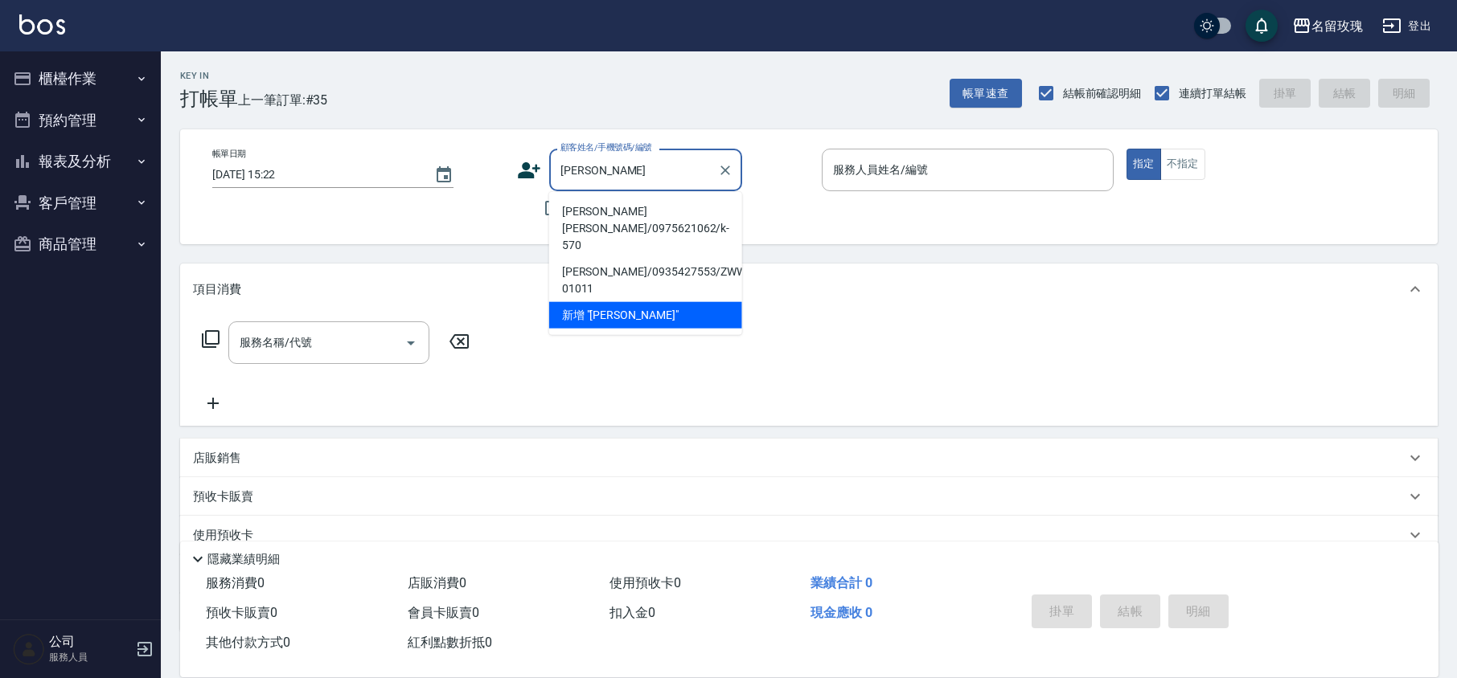
click at [599, 220] on li "[PERSON_NAME] [PERSON_NAME]/0975621062/k-570" at bounding box center [645, 229] width 193 height 60
type input "[PERSON_NAME] [PERSON_NAME]/0975621062/k-570"
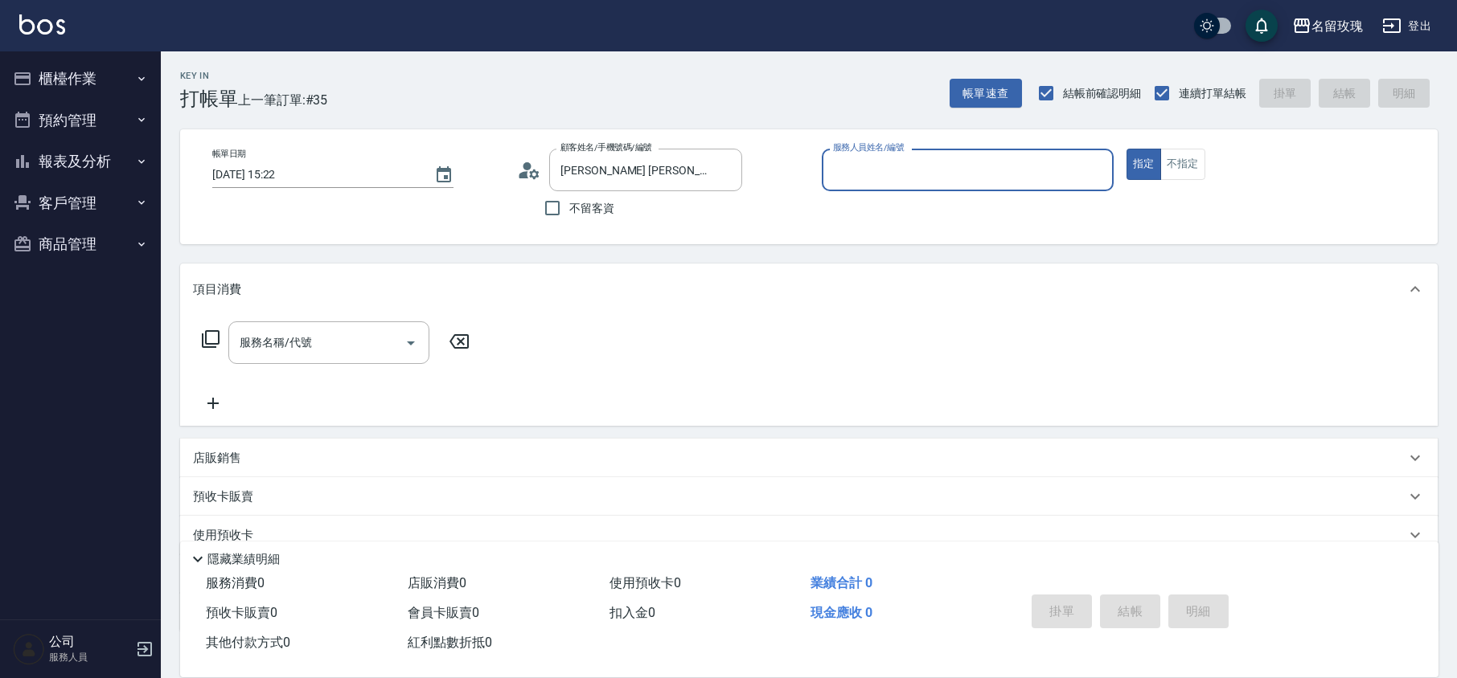
type input "[PERSON_NAME]-5"
click at [534, 183] on div "顧客姓名/手機號碼/編號 [PERSON_NAME] [PERSON_NAME]/0975621062/k-570 顧客姓名/手機號碼/編號" at bounding box center [663, 170] width 292 height 43
click at [535, 164] on icon at bounding box center [529, 170] width 24 height 24
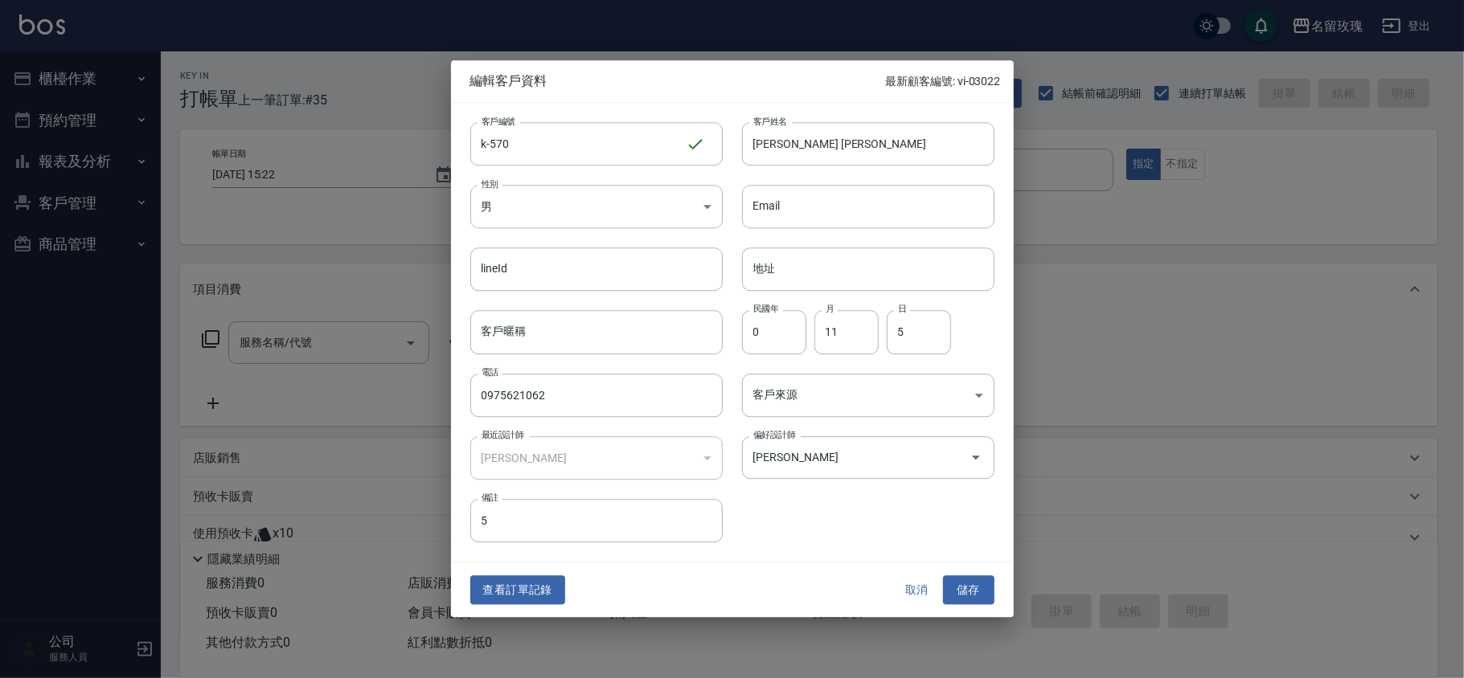
click at [924, 592] on button "取消" at bounding box center [916, 591] width 51 height 30
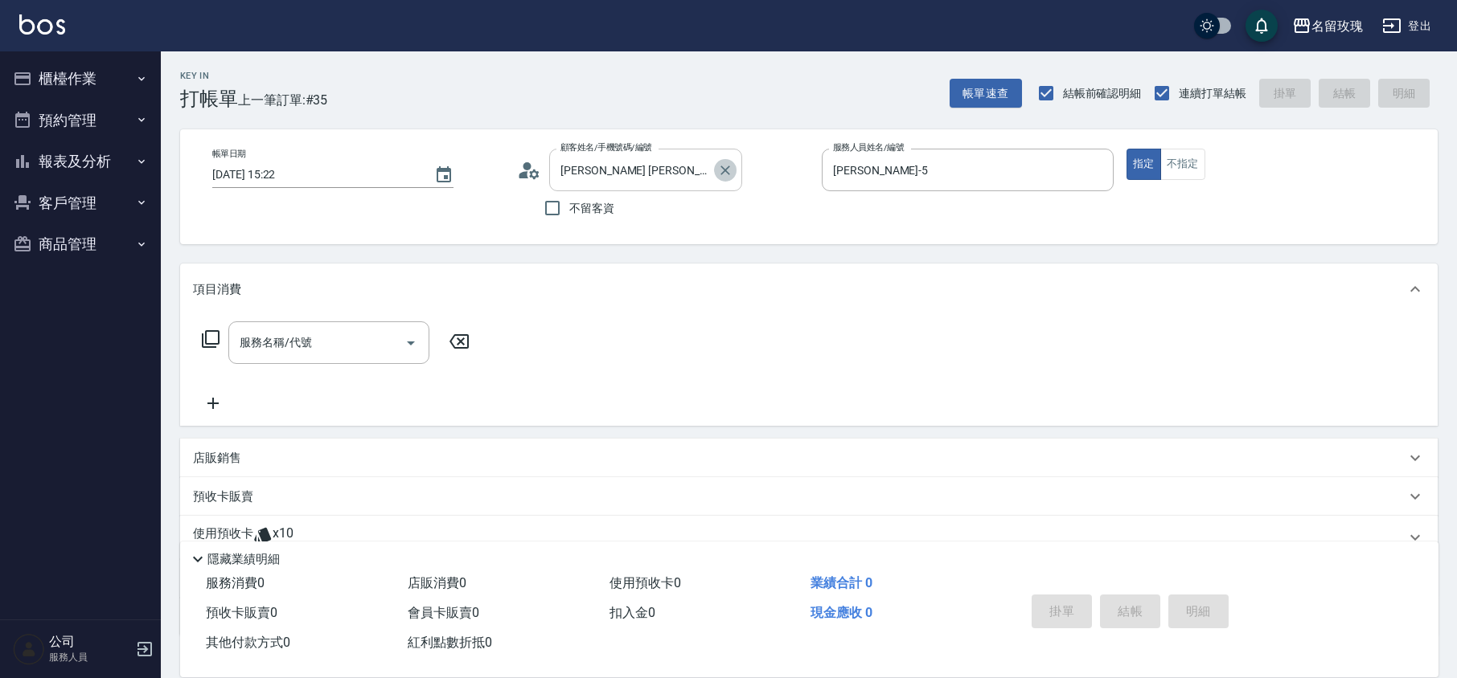
click at [722, 162] on icon "Clear" at bounding box center [725, 170] width 16 height 16
click at [721, 104] on div "Key In 打帳單 上一筆訂單:#35 帳單速查 結帳前確認明細 連續打單結帳 掛單 結帳 明細" at bounding box center [799, 80] width 1277 height 59
